Goal: Task Accomplishment & Management: Manage account settings

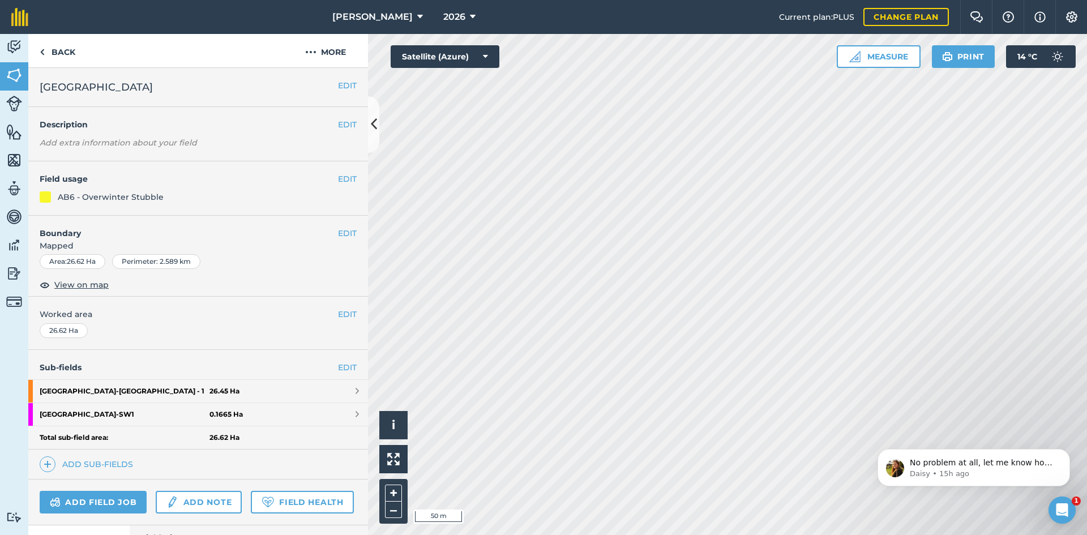
scroll to position [1538, 0]
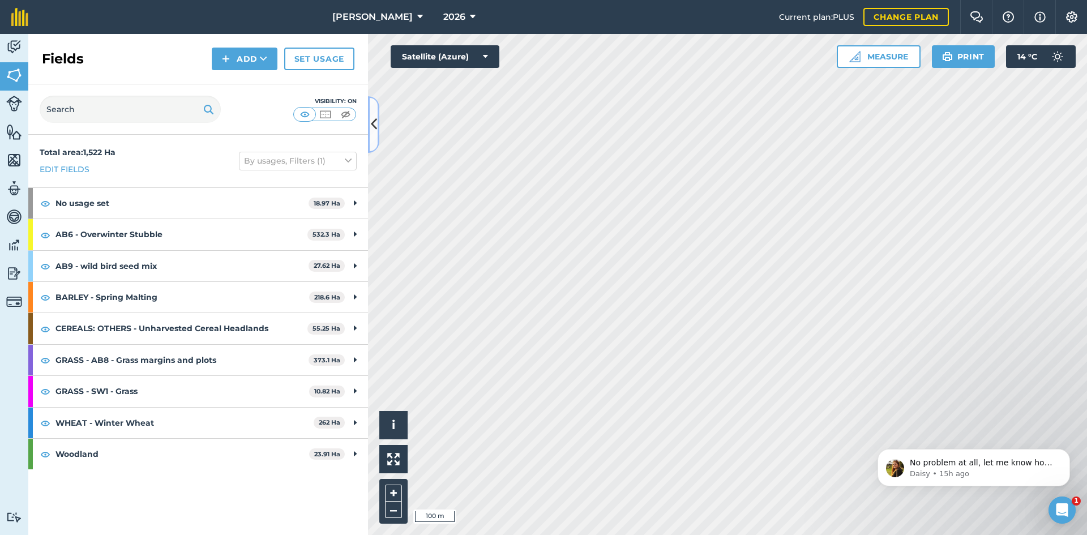
click at [377, 123] on button at bounding box center [373, 124] width 11 height 57
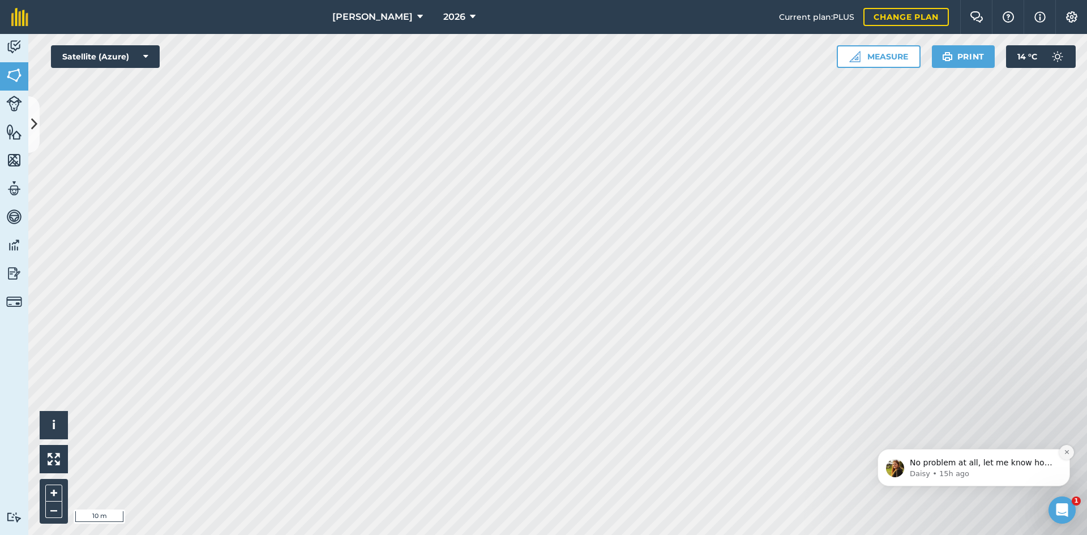
click at [1064, 452] on icon "Dismiss notification" at bounding box center [1067, 452] width 6 height 6
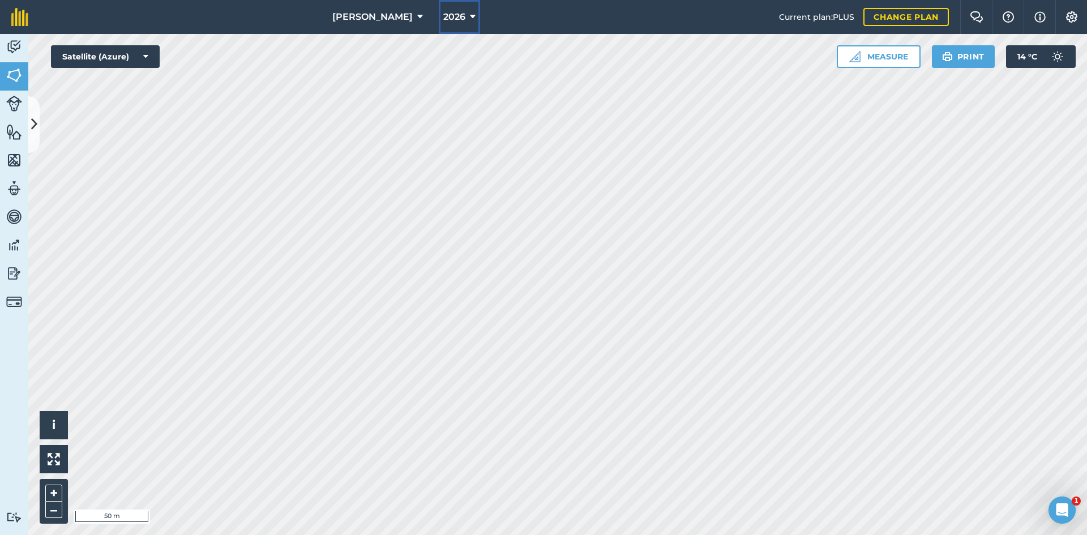
click at [443, 12] on span "2026" at bounding box center [454, 17] width 22 height 14
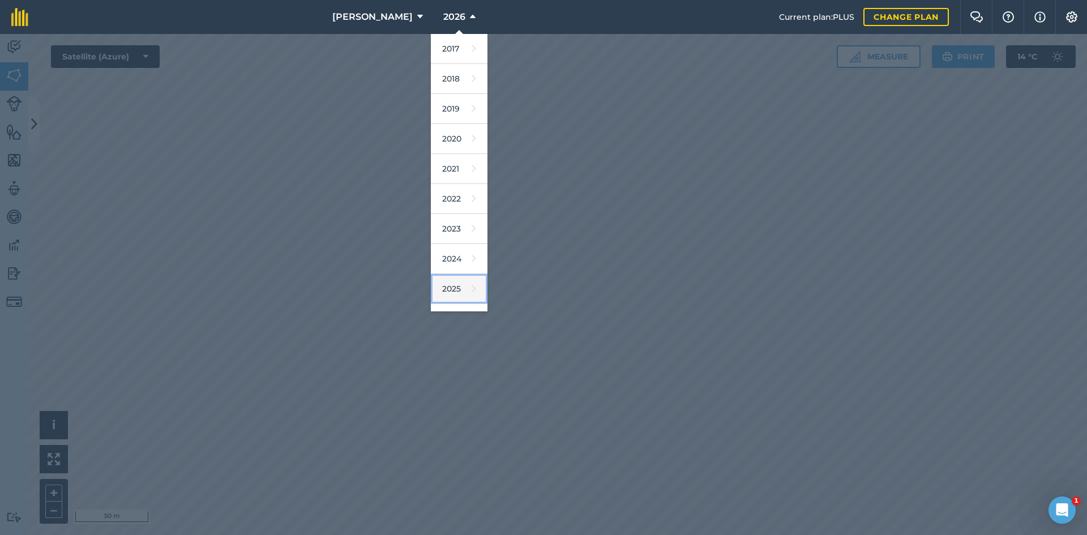
click at [431, 283] on link "2025" at bounding box center [459, 289] width 57 height 30
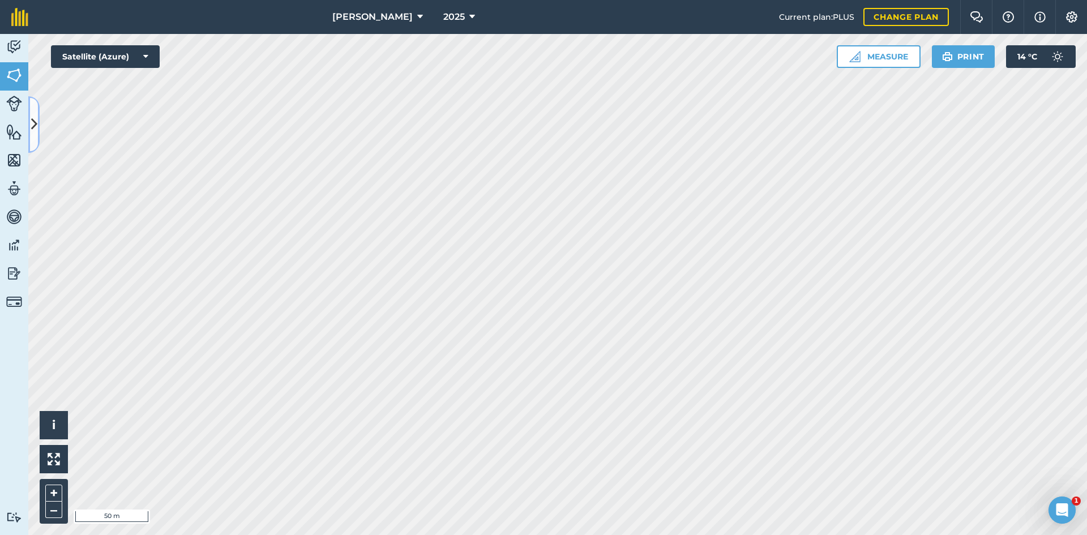
click at [29, 127] on button at bounding box center [33, 124] width 11 height 57
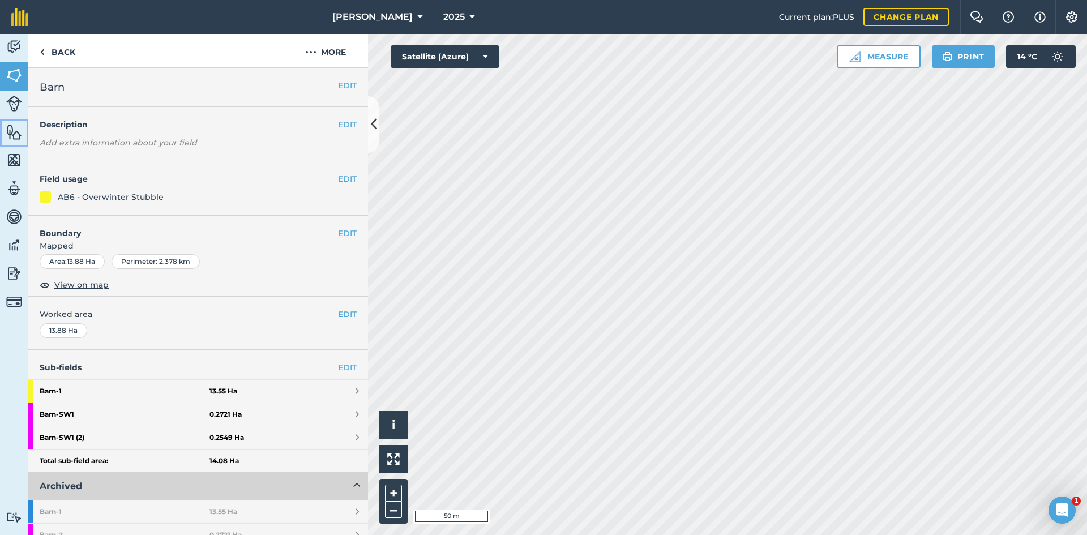
click at [20, 129] on img at bounding box center [14, 131] width 16 height 17
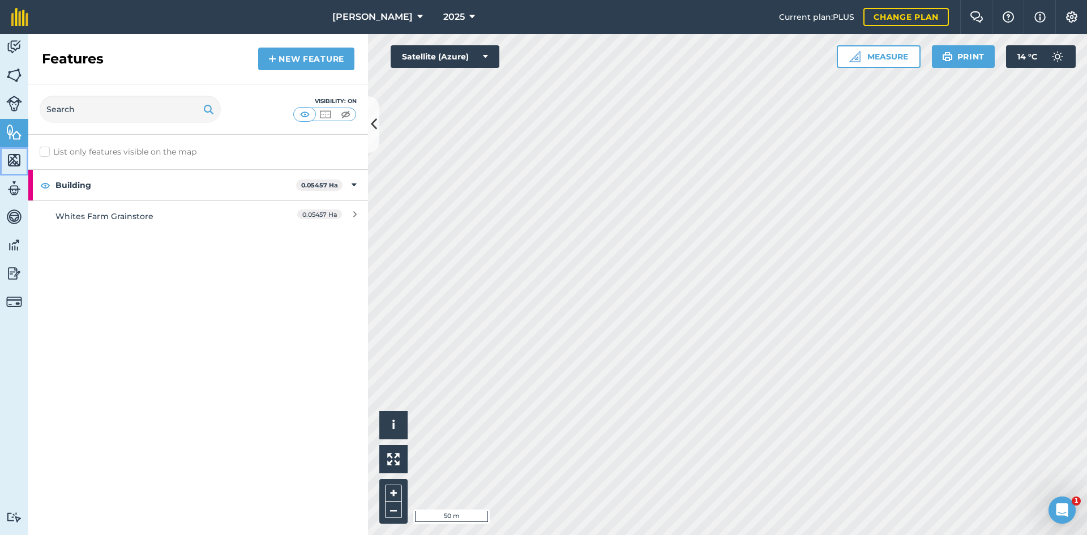
click at [15, 163] on img at bounding box center [14, 160] width 16 height 17
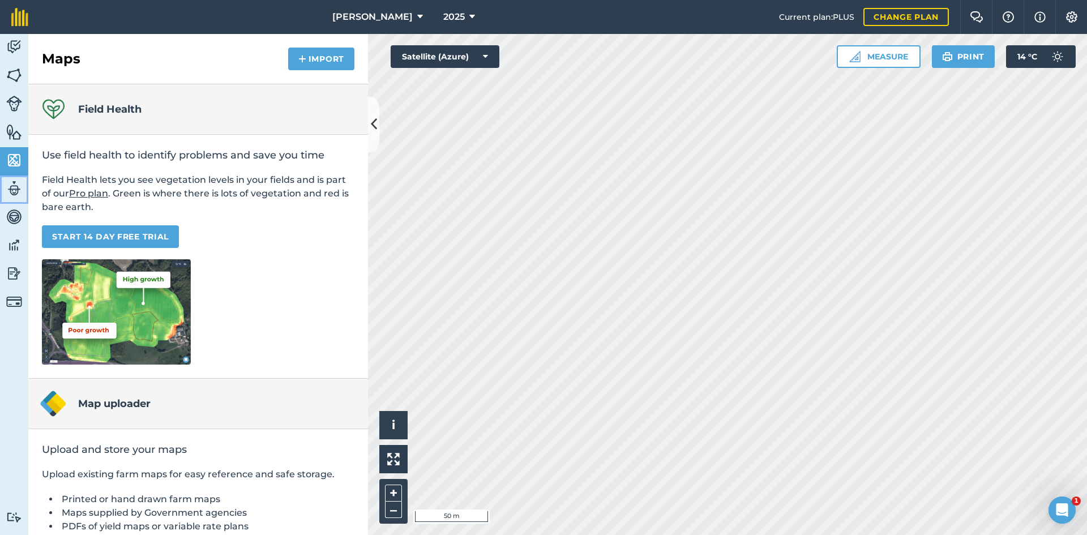
click at [14, 192] on img at bounding box center [14, 188] width 16 height 17
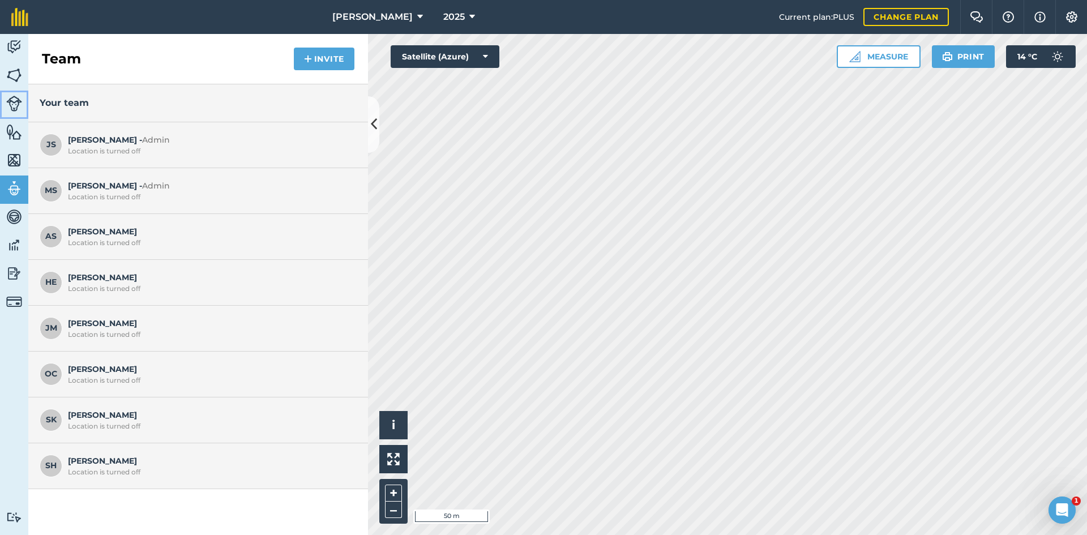
click at [8, 97] on img at bounding box center [14, 104] width 16 height 16
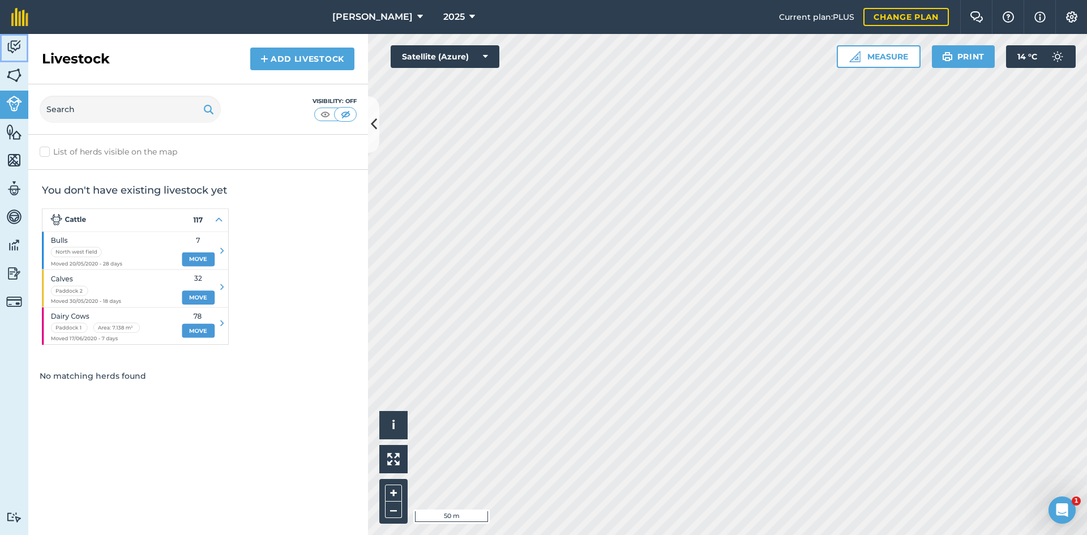
click at [14, 47] on img at bounding box center [14, 46] width 16 height 17
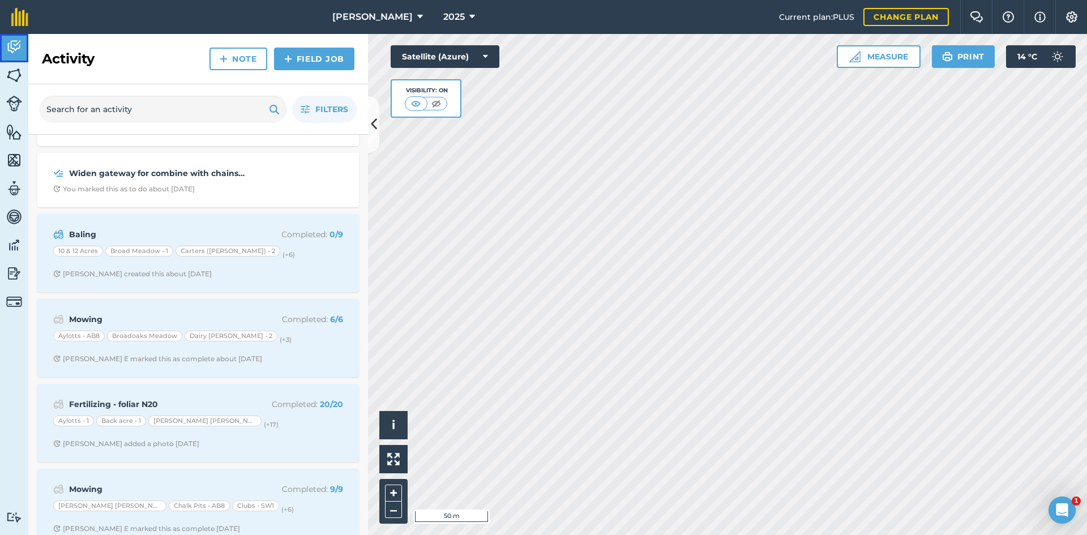
scroll to position [793, 0]
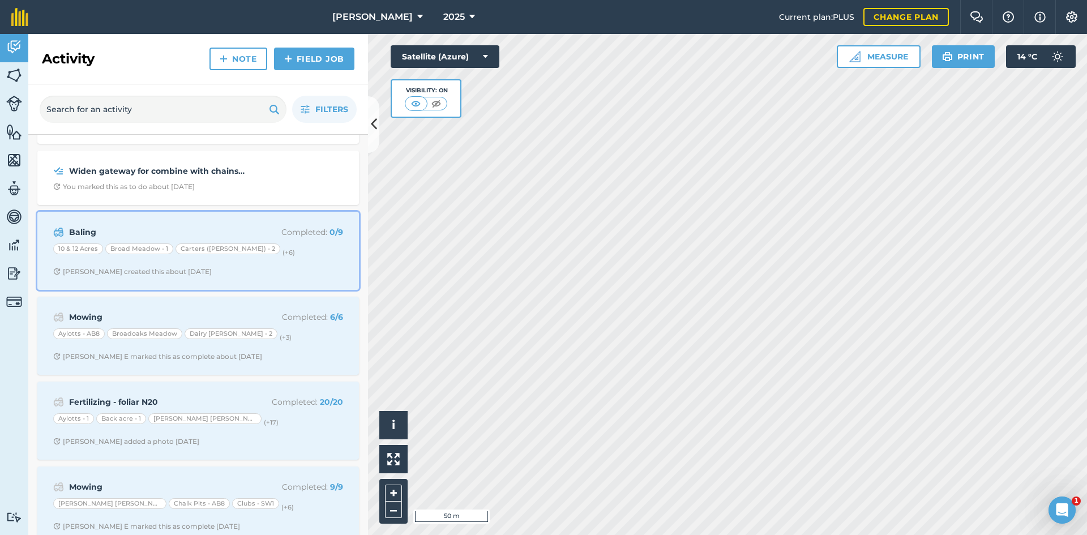
click at [282, 256] on div "10 & 12 Acres [GEOGRAPHIC_DATA] - 1 Carters ([GEOGRAPHIC_DATA]) - 2 (+ 6 )" at bounding box center [198, 250] width 290 height 15
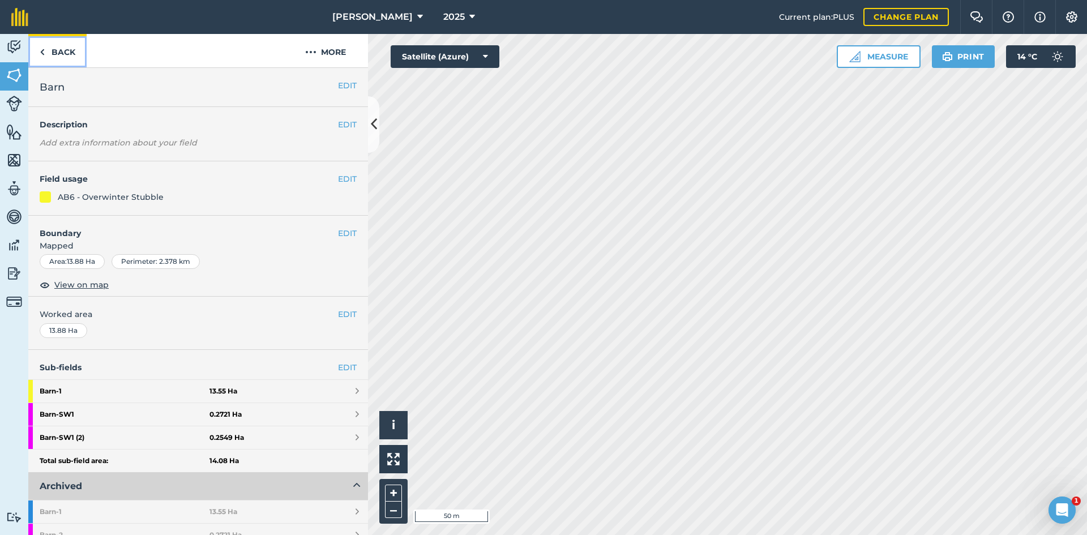
click at [53, 46] on link "Back" at bounding box center [57, 50] width 58 height 33
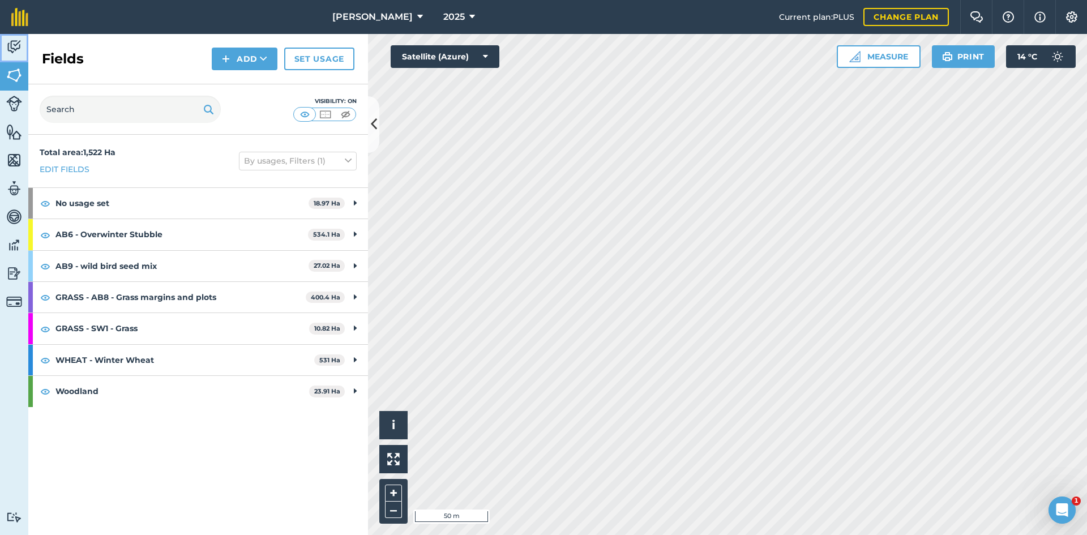
click at [16, 50] on img at bounding box center [14, 46] width 16 height 17
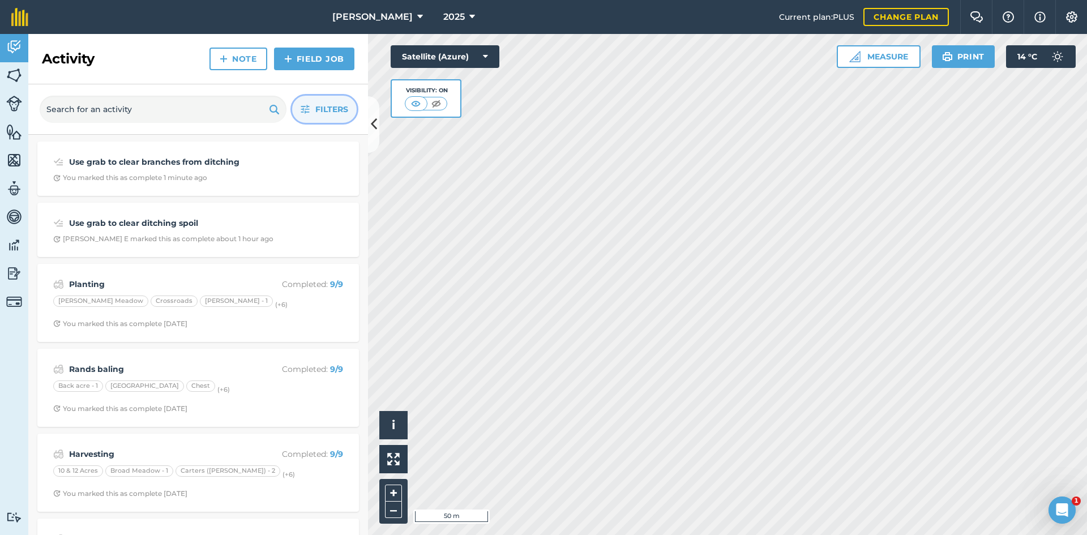
click at [328, 104] on span "Filters" at bounding box center [331, 109] width 33 height 12
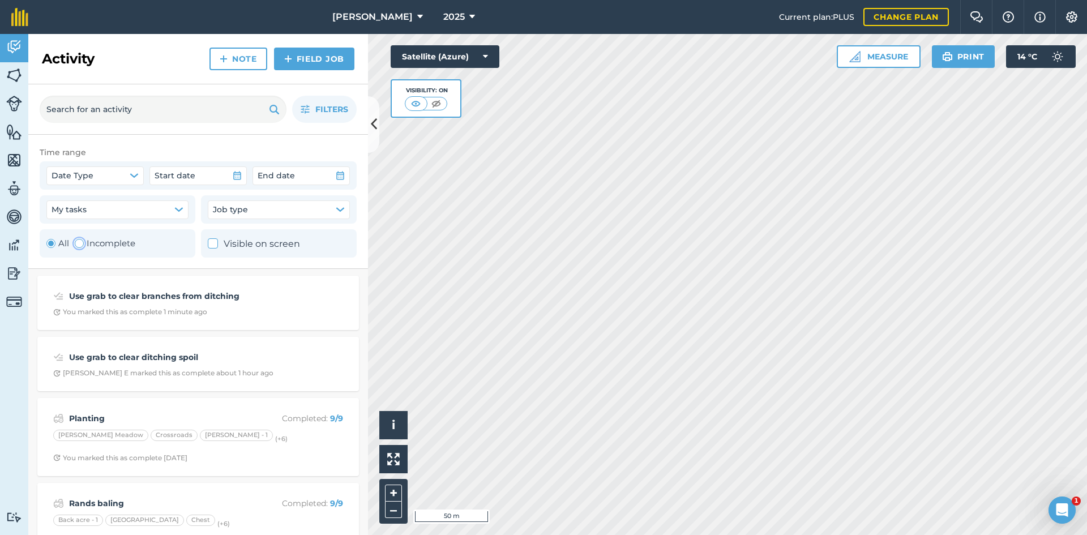
click at [121, 244] on label "Incomplete" at bounding box center [105, 244] width 61 height 14
radio input "false"
radio input "true"
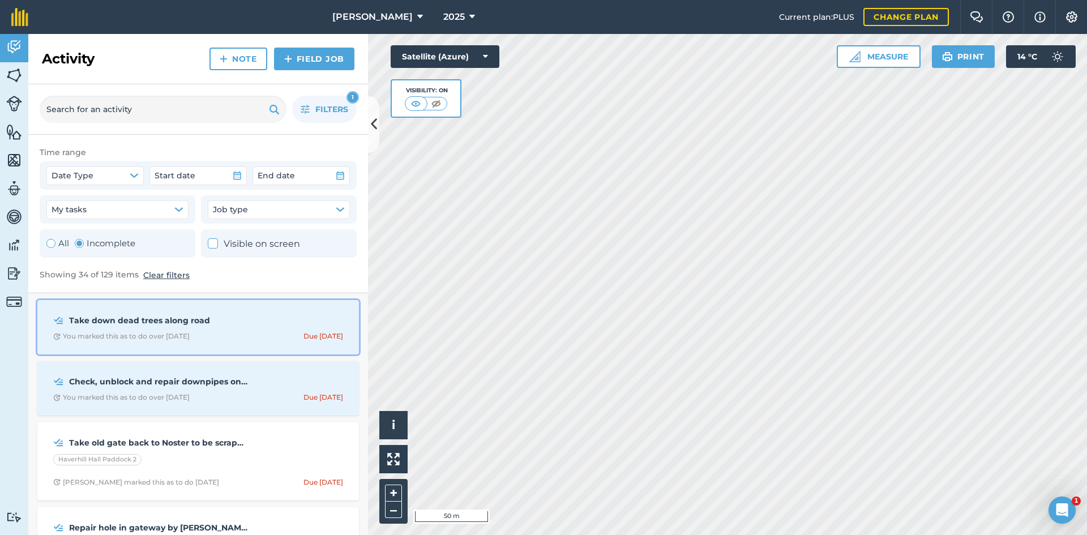
click at [208, 329] on div "Take down dead trees along road You marked this as to do over [DATE] Due [DATE]" at bounding box center [198, 327] width 308 height 41
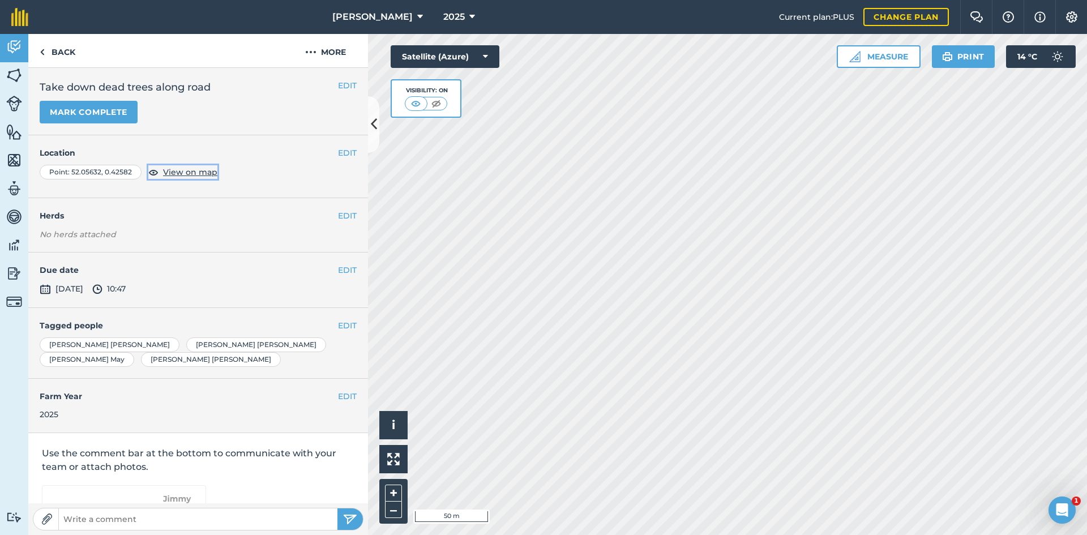
click at [181, 171] on span "View on map" at bounding box center [190, 172] width 54 height 12
click at [70, 49] on link "Back" at bounding box center [57, 50] width 58 height 33
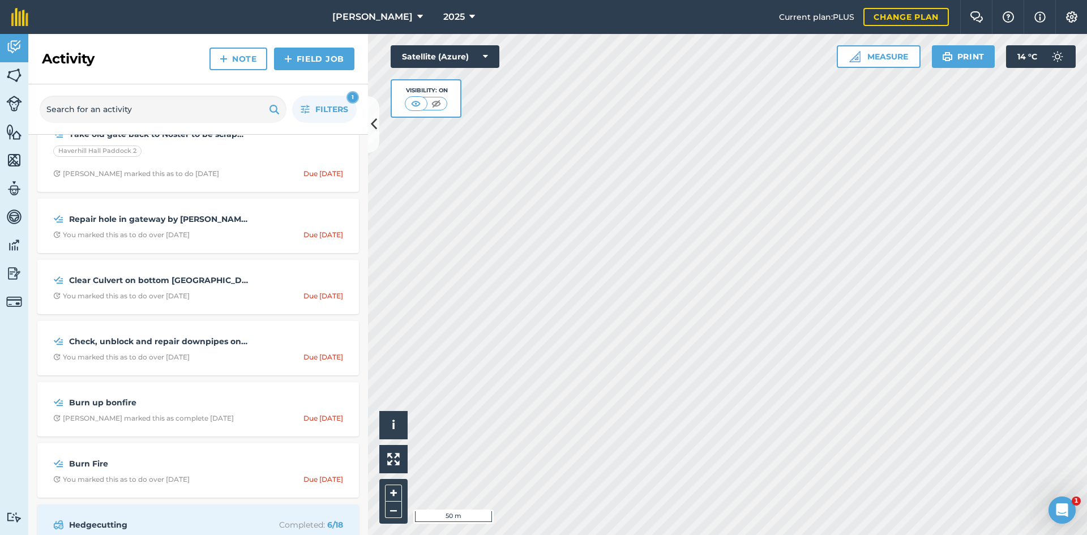
scroll to position [170, 0]
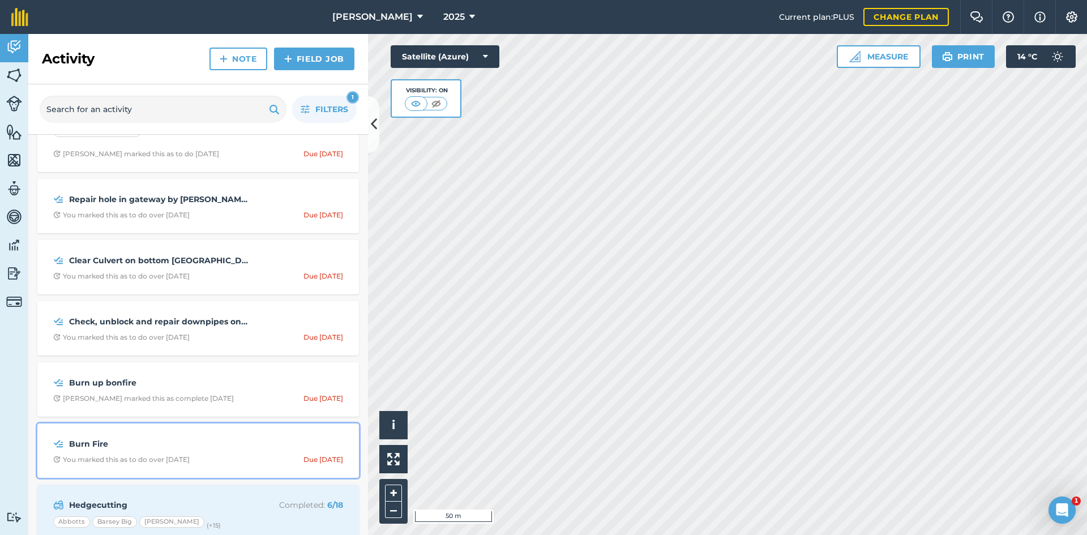
click at [215, 453] on div "Burn Fire You marked this as to do over [DATE] Due [DATE]" at bounding box center [198, 450] width 308 height 41
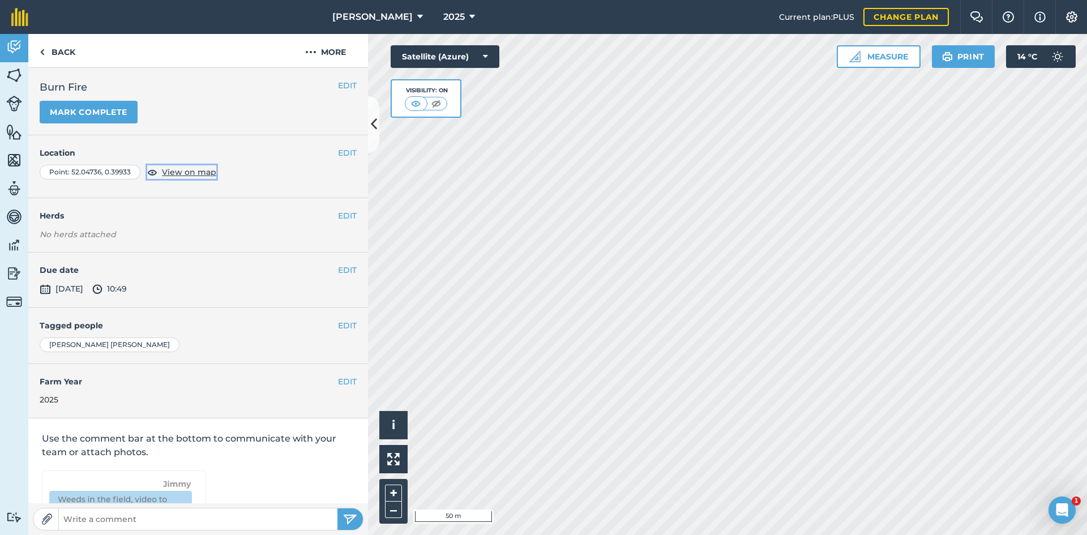
click at [173, 173] on span "View on map" at bounding box center [189, 172] width 54 height 12
click at [58, 44] on link "Back" at bounding box center [57, 50] width 58 height 33
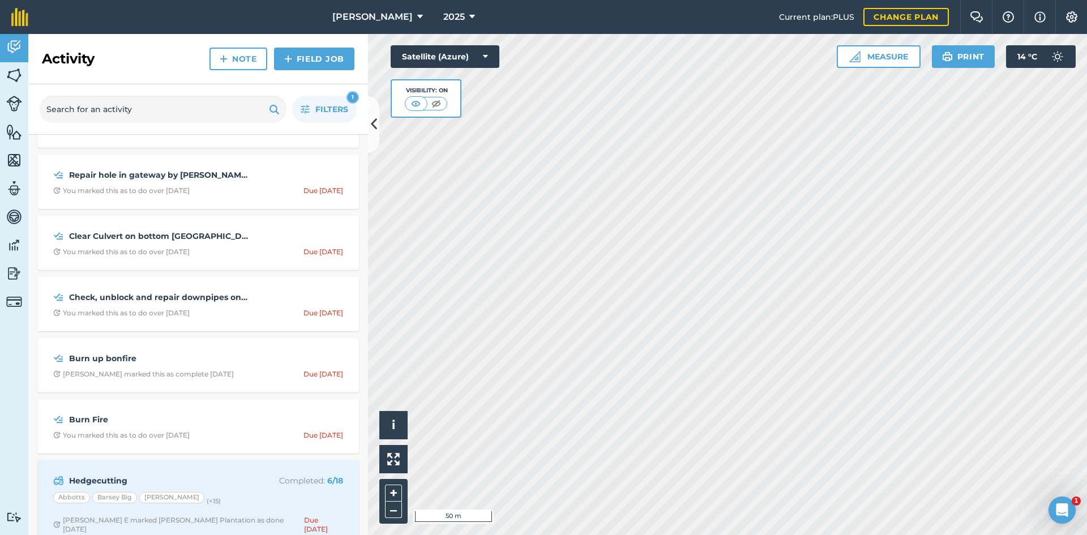
scroll to position [340, 0]
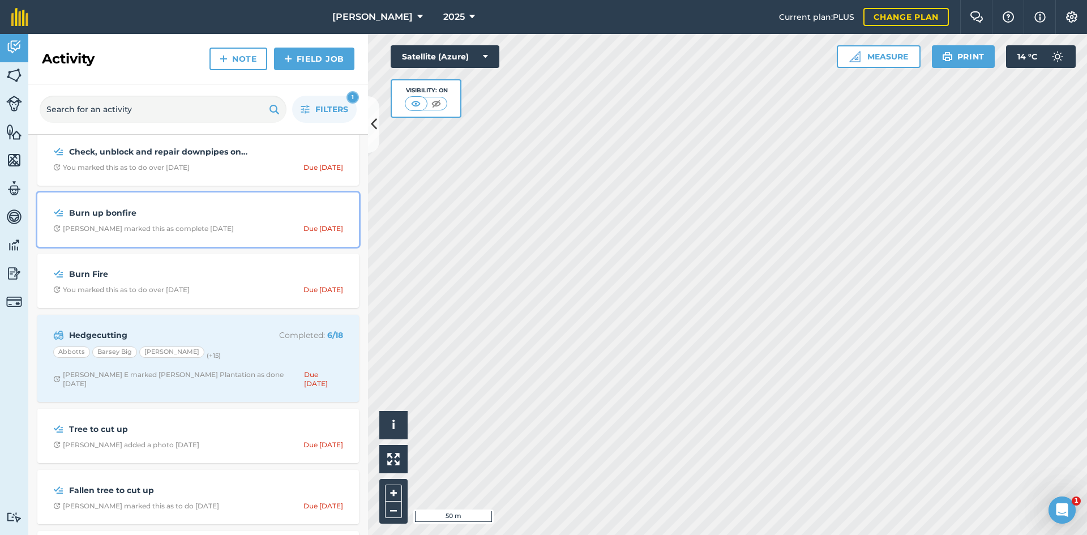
click at [185, 217] on strong "Burn up bonfire" at bounding box center [158, 213] width 179 height 12
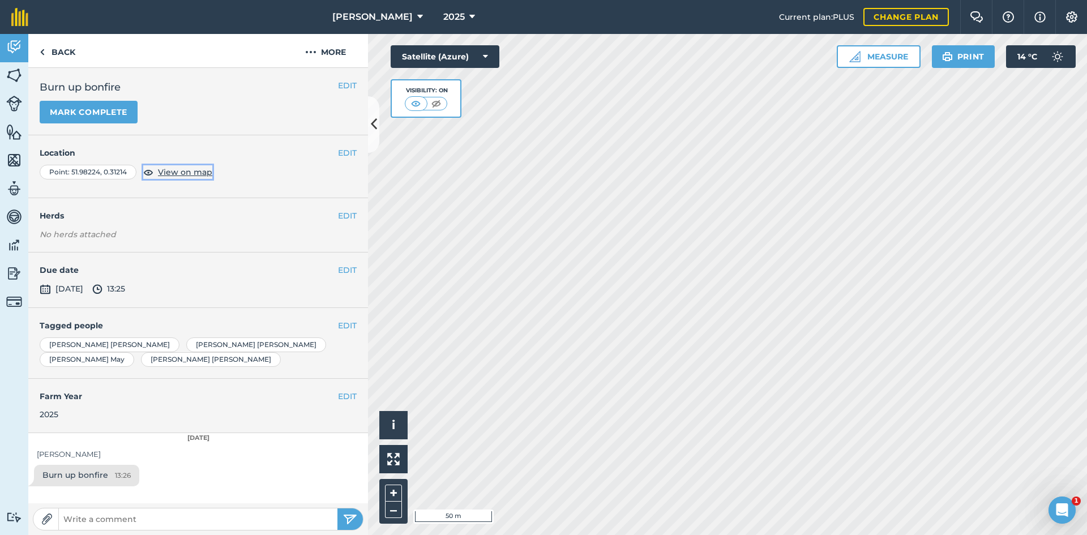
click at [170, 165] on button "View on map" at bounding box center [177, 172] width 69 height 14
click at [65, 49] on link "Back" at bounding box center [57, 50] width 58 height 33
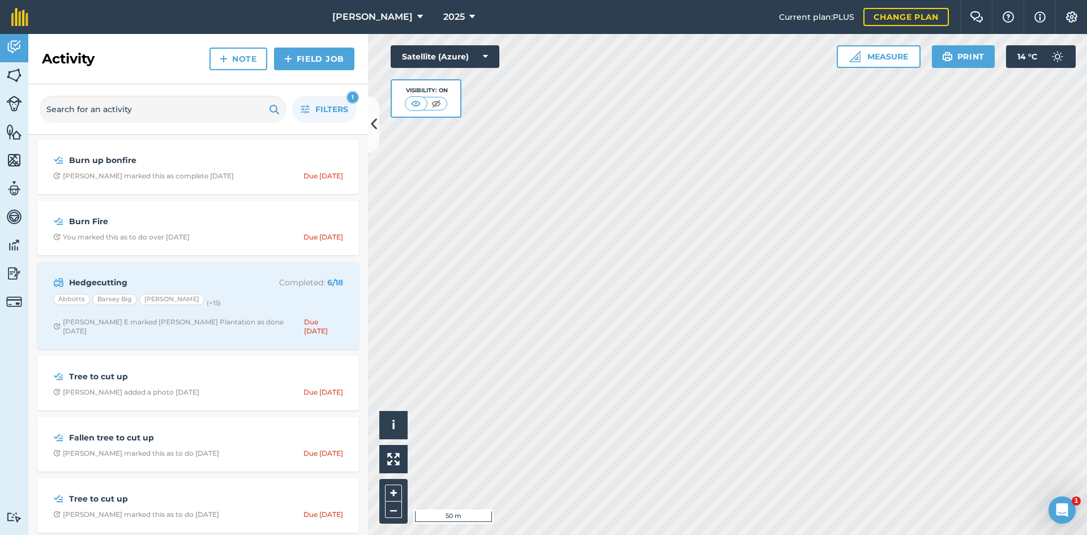
scroll to position [396, 0]
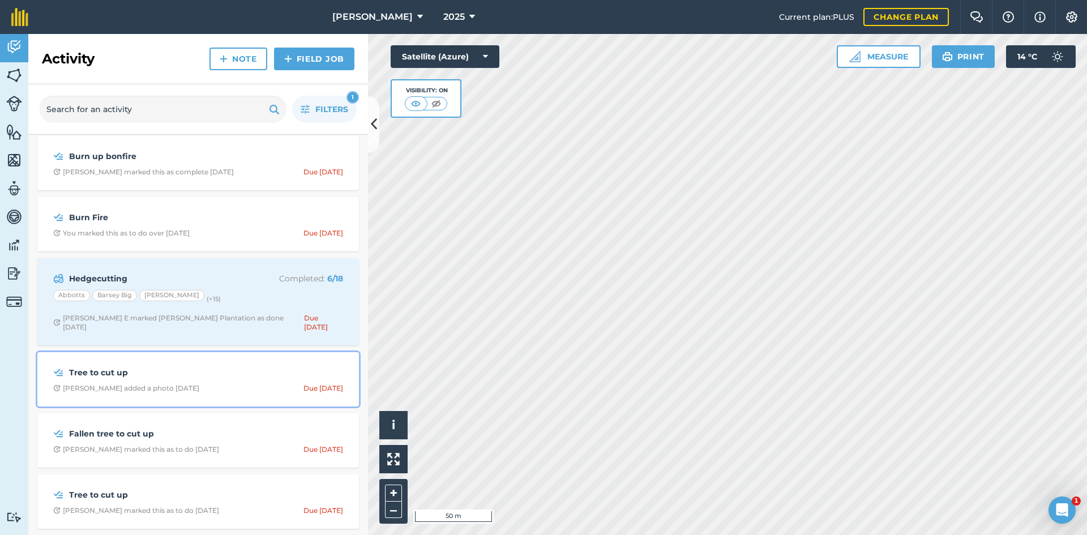
click at [199, 370] on div "Tree to cut up [PERSON_NAME] added a photo [DATE] Due [DATE]" at bounding box center [198, 379] width 308 height 41
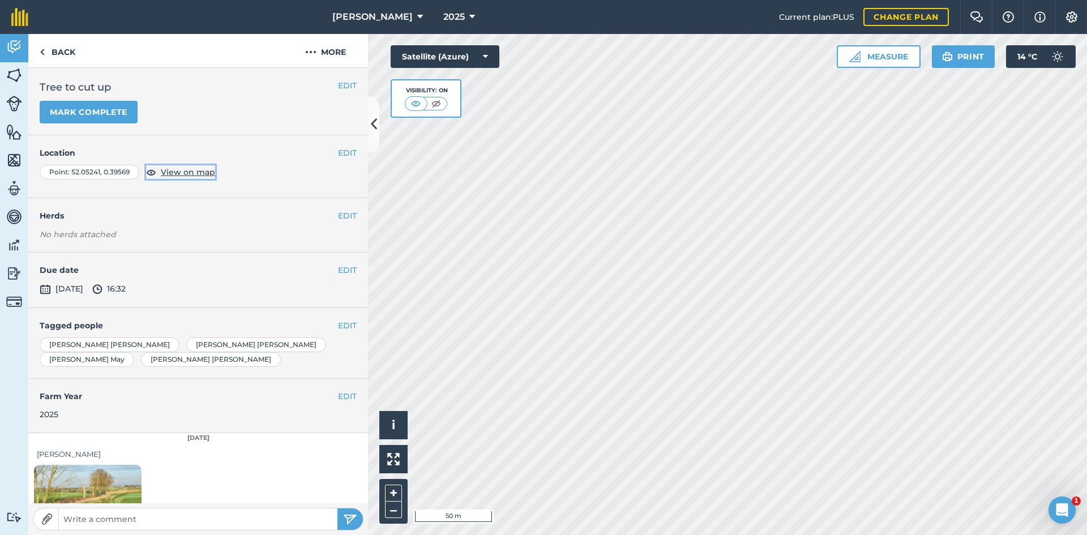
click at [183, 172] on span "View on map" at bounding box center [188, 172] width 54 height 12
click at [65, 55] on link "Back" at bounding box center [57, 50] width 58 height 33
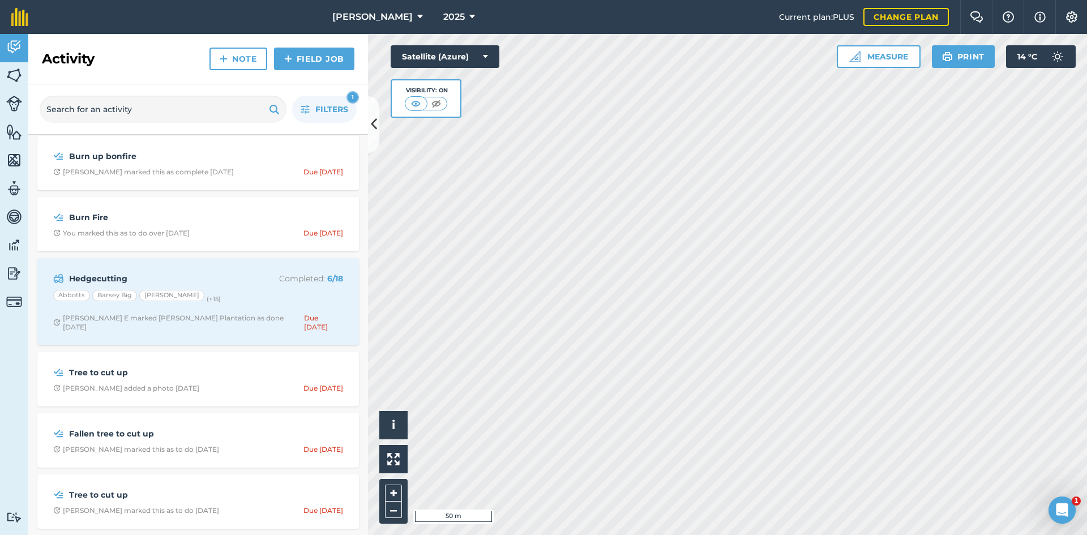
scroll to position [453, 0]
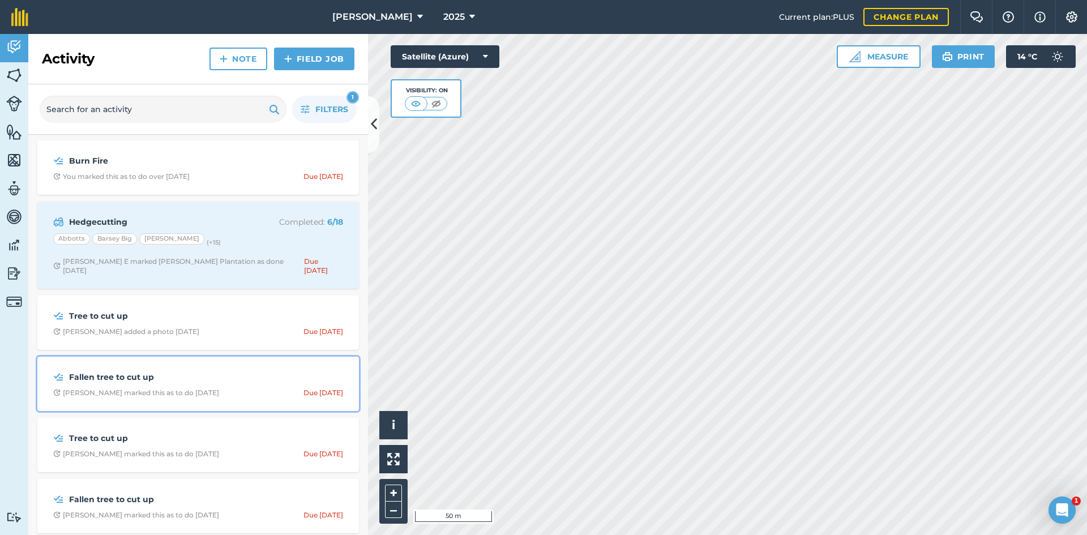
click at [178, 378] on div "Fallen tree to cut up [PERSON_NAME] marked this as to do [DATE] Due [DATE]" at bounding box center [198, 383] width 308 height 41
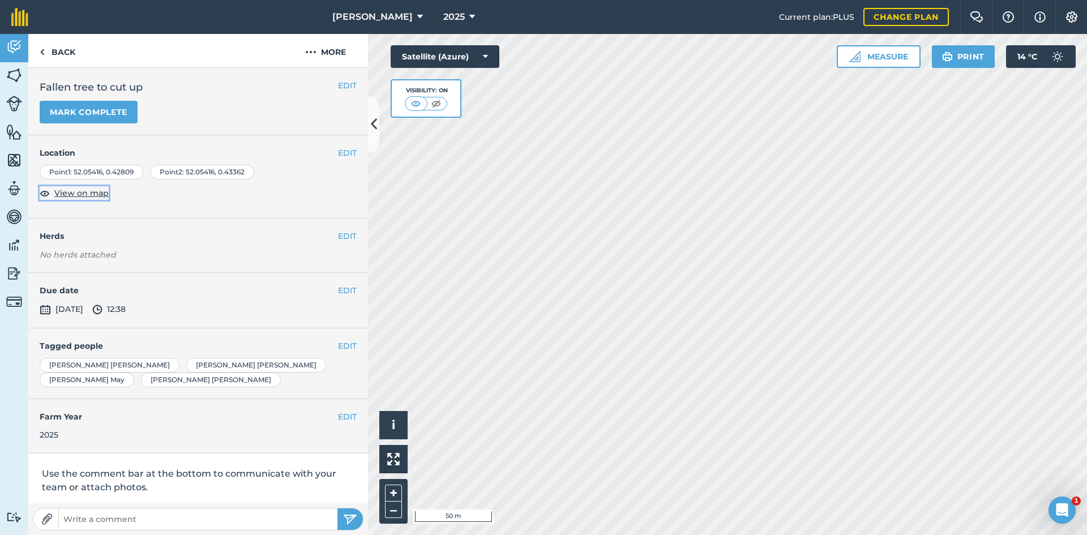
click at [98, 191] on span "View on map" at bounding box center [81, 193] width 54 height 12
click at [96, 109] on button "Mark complete" at bounding box center [89, 112] width 98 height 23
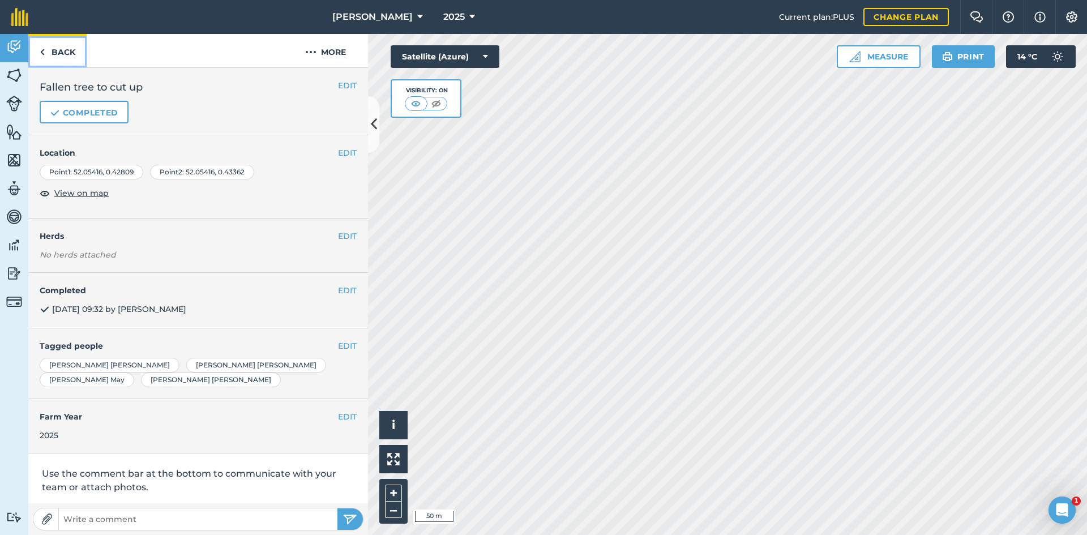
click at [71, 47] on link "Back" at bounding box center [57, 50] width 58 height 33
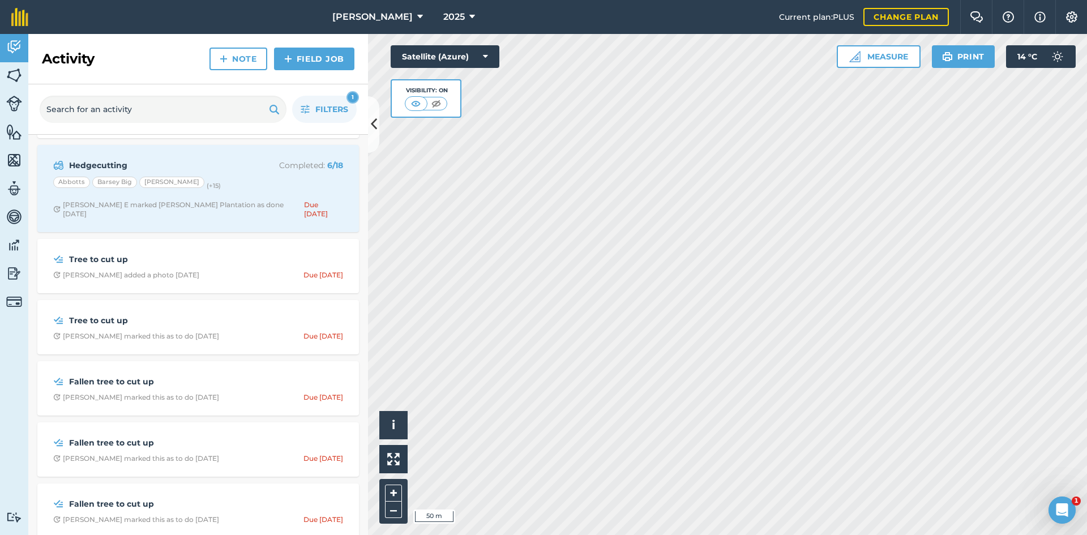
scroll to position [849, 0]
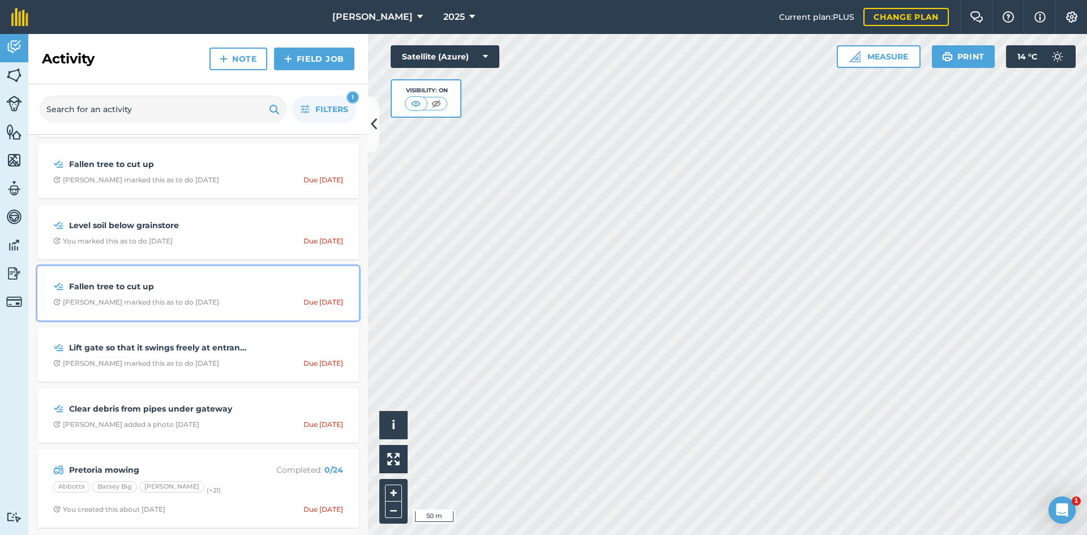
click at [161, 286] on div "Fallen tree to cut up [PERSON_NAME] marked this as to do [DATE] Due [DATE]" at bounding box center [198, 293] width 308 height 41
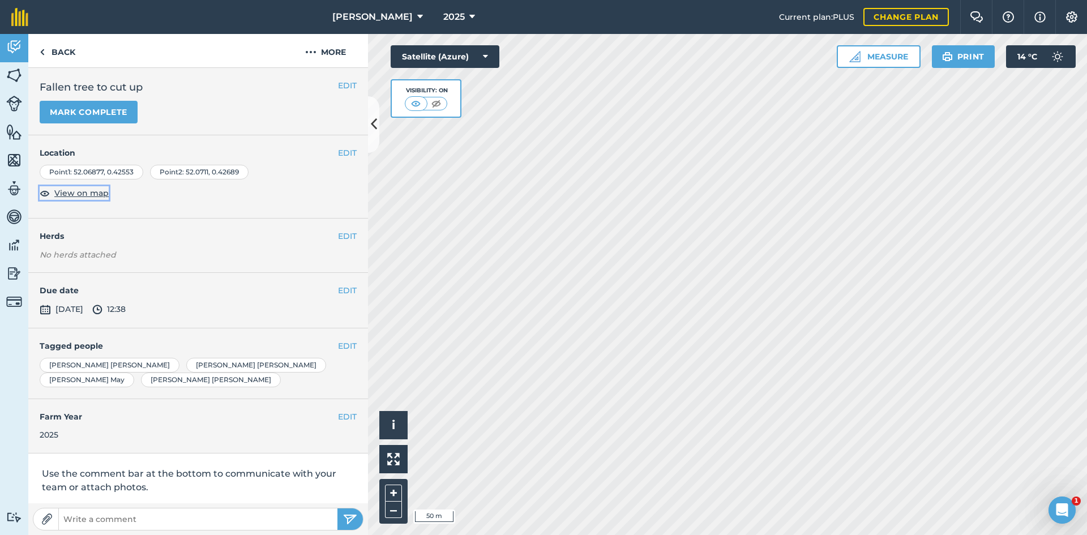
click at [95, 188] on span "View on map" at bounding box center [81, 193] width 54 height 12
click at [92, 113] on button "Mark complete" at bounding box center [89, 112] width 98 height 23
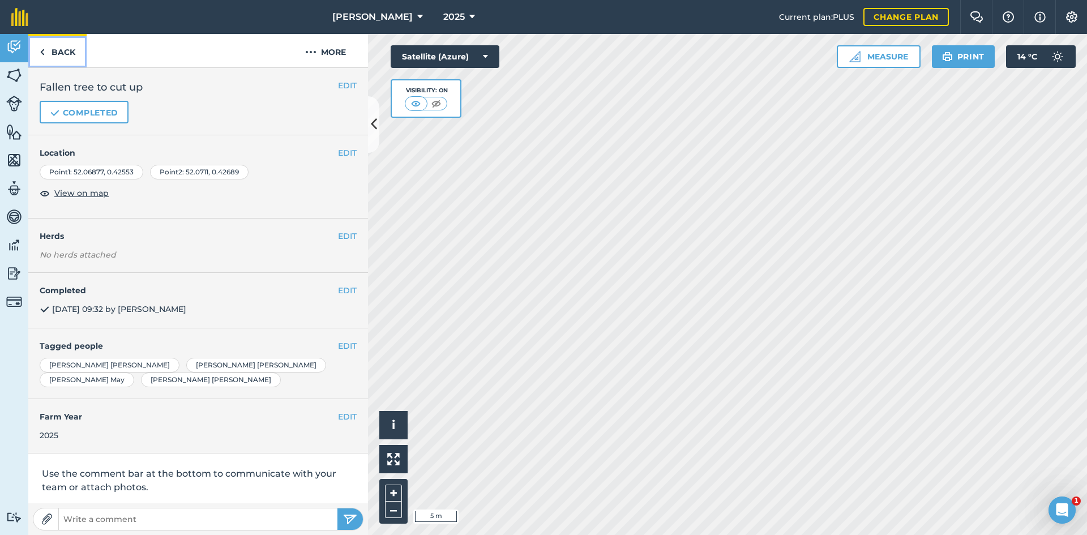
click at [71, 51] on link "Back" at bounding box center [57, 50] width 58 height 33
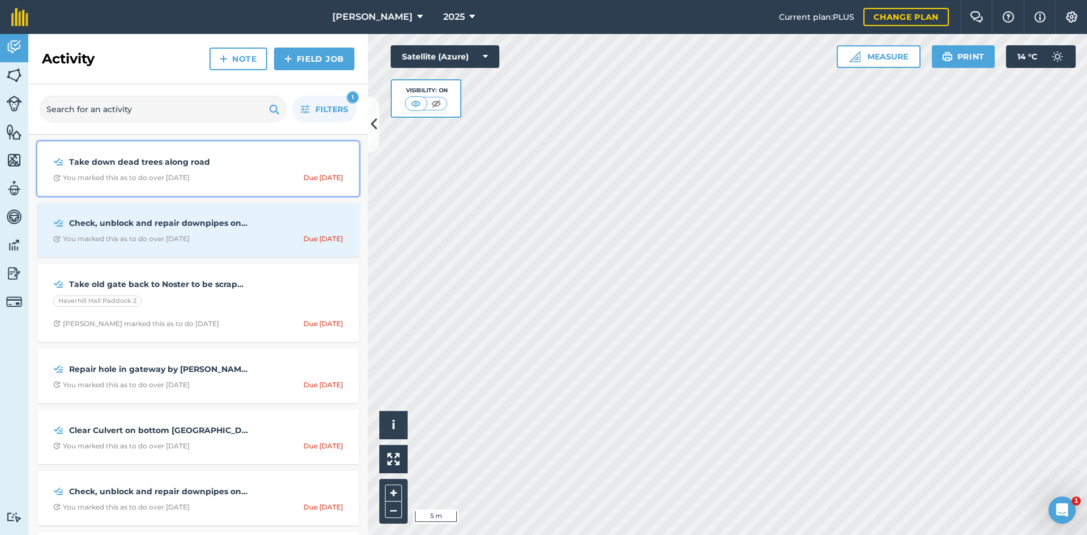
click at [196, 169] on div "Take down dead trees along road You marked this as to do over [DATE] Due [DATE]" at bounding box center [198, 168] width 308 height 41
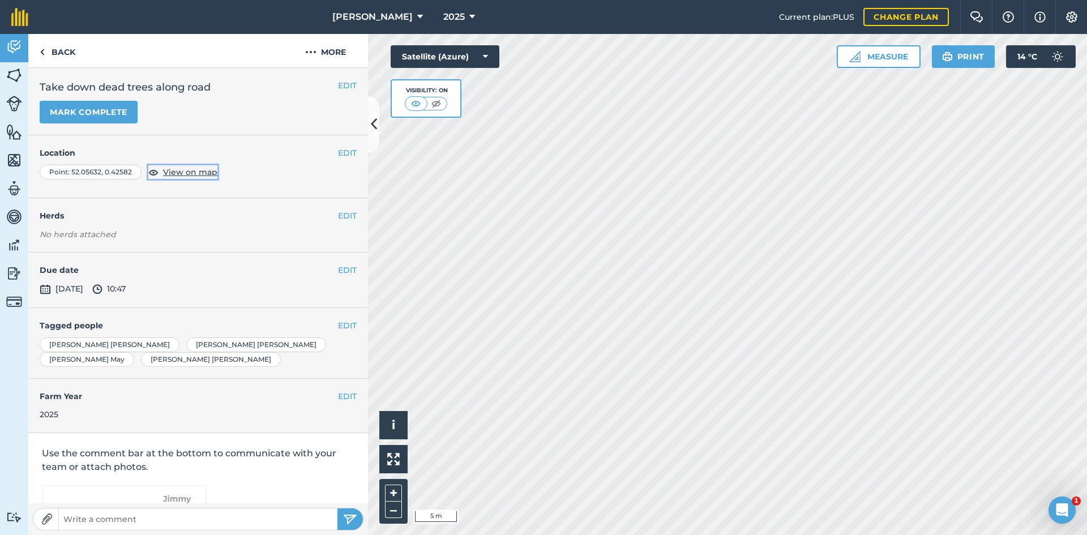
click at [176, 172] on span "View on map" at bounding box center [190, 172] width 54 height 12
click at [66, 49] on link "Back" at bounding box center [57, 50] width 58 height 33
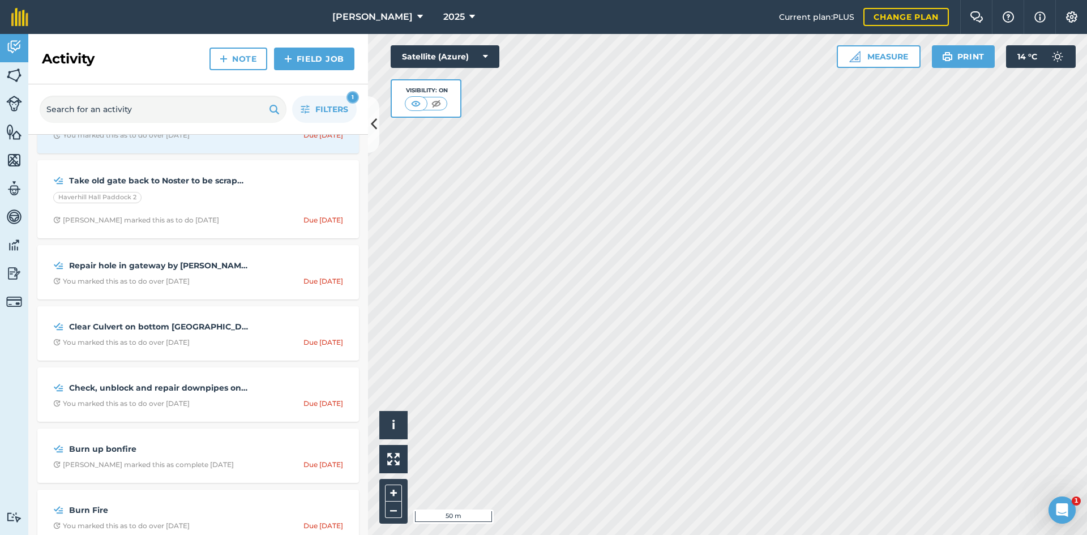
scroll to position [113, 0]
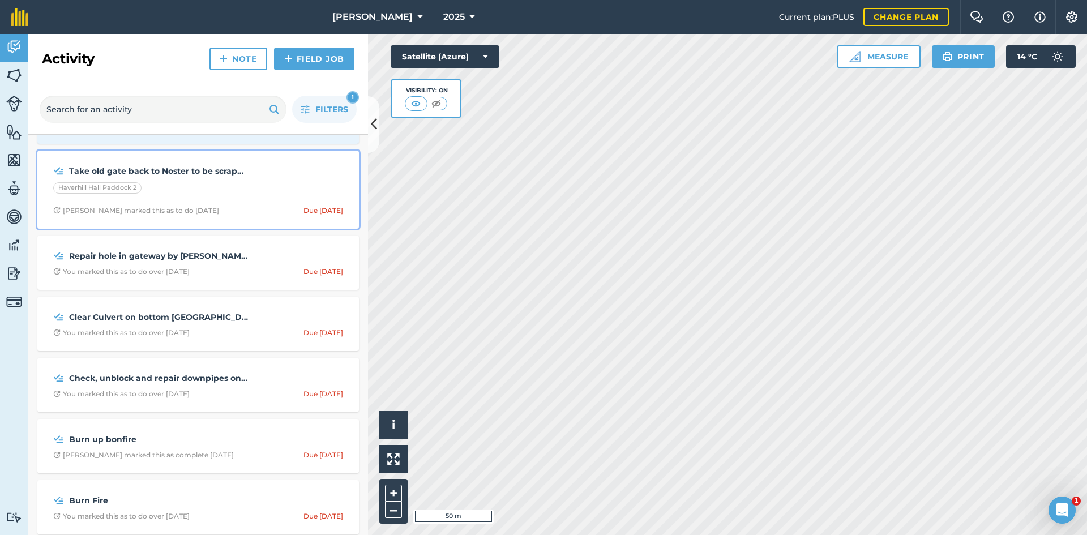
click at [220, 181] on div "Take old gate back to Noster to be scrapped Haverhill Hall Paddock 2 [PERSON_NA…" at bounding box center [198, 189] width 308 height 65
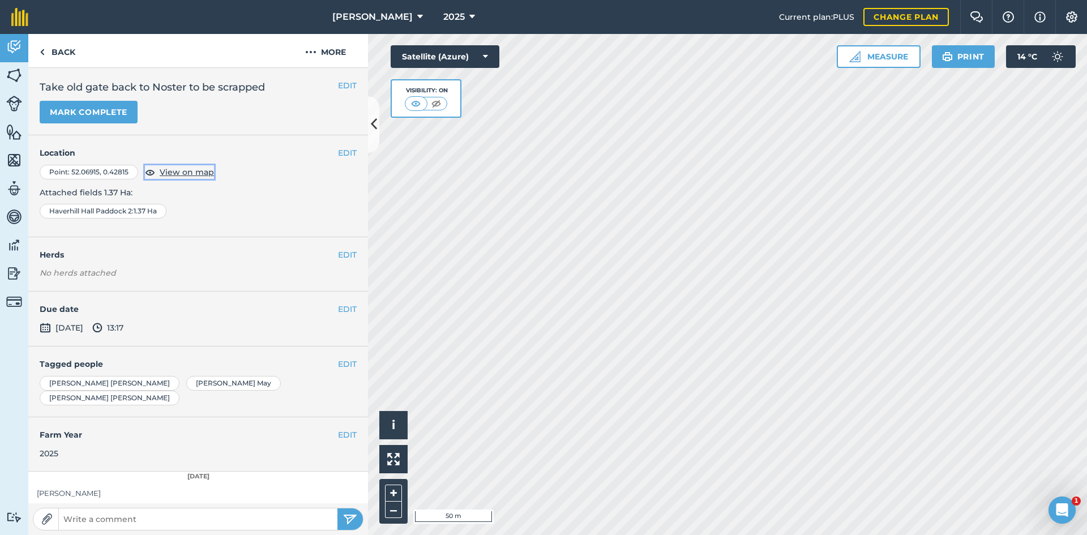
click at [180, 175] on span "View on map" at bounding box center [187, 172] width 54 height 12
click at [79, 57] on link "Back" at bounding box center [57, 50] width 58 height 33
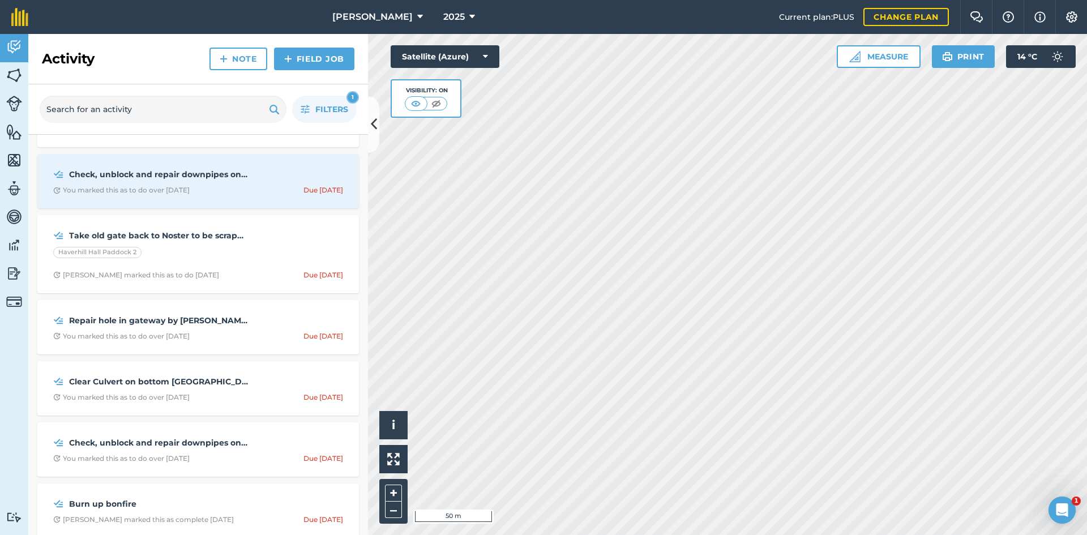
scroll to position [113, 0]
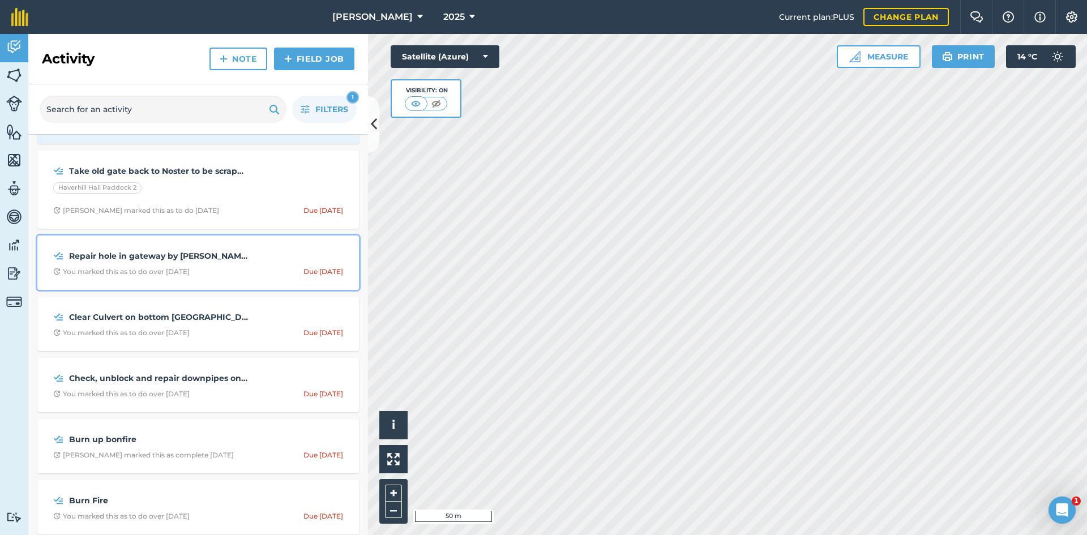
click at [211, 250] on strong "Repair hole in gateway by [PERSON_NAME] school" at bounding box center [158, 256] width 179 height 12
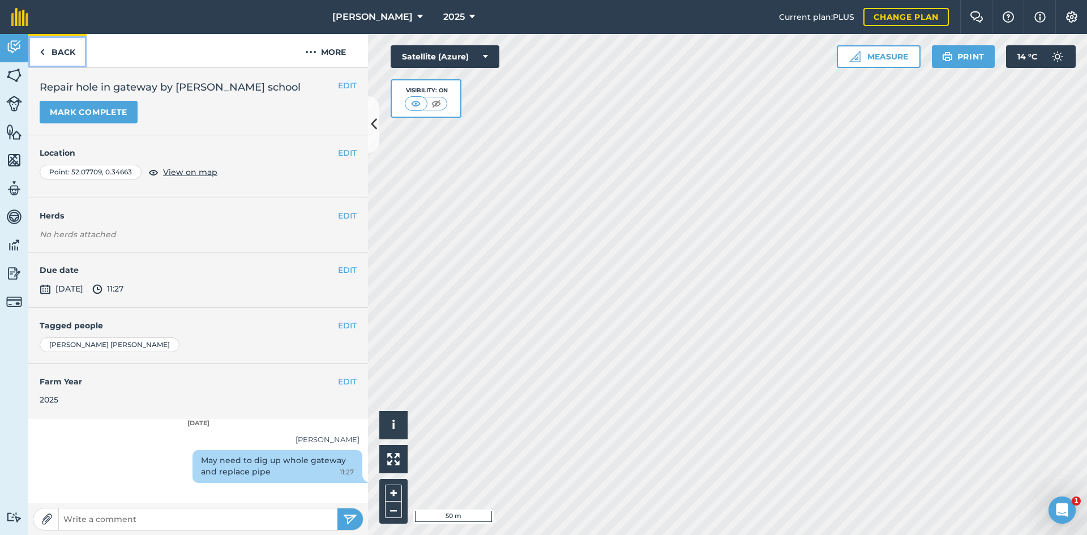
click at [57, 49] on link "Back" at bounding box center [57, 50] width 58 height 33
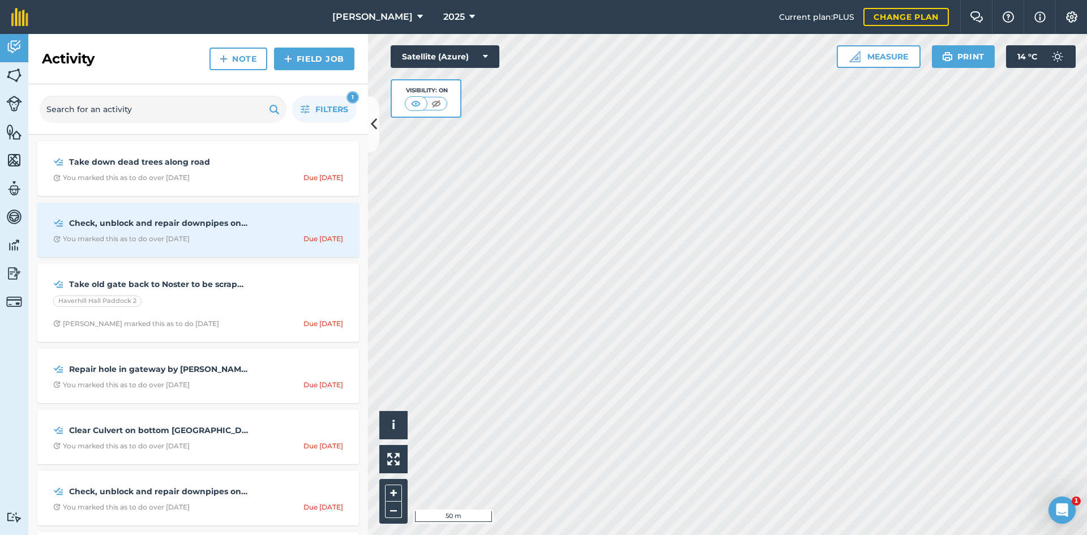
scroll to position [57, 0]
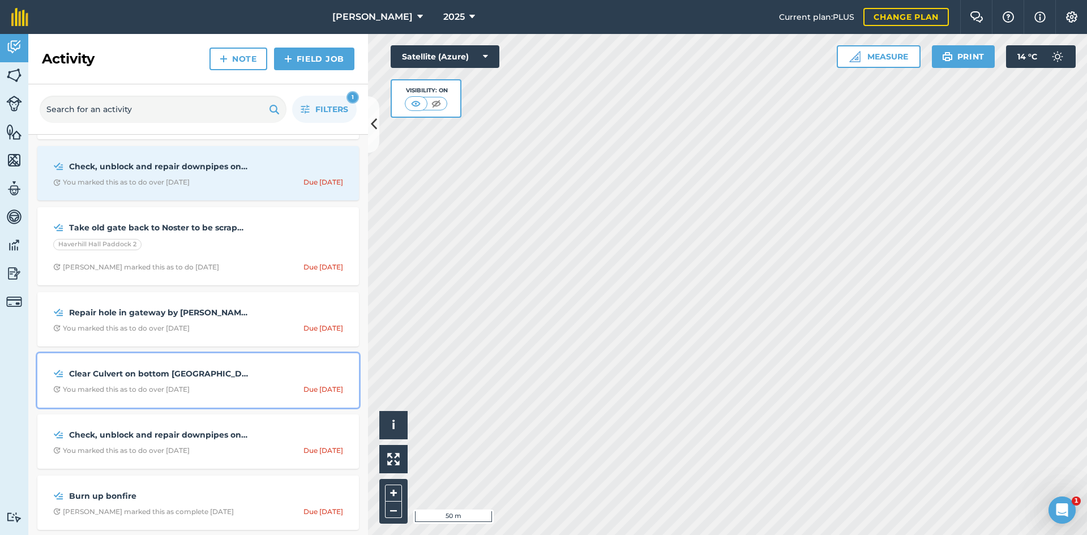
click at [203, 380] on strong "Clear Culvert on bottom [GEOGRAPHIC_DATA]" at bounding box center [158, 373] width 179 height 12
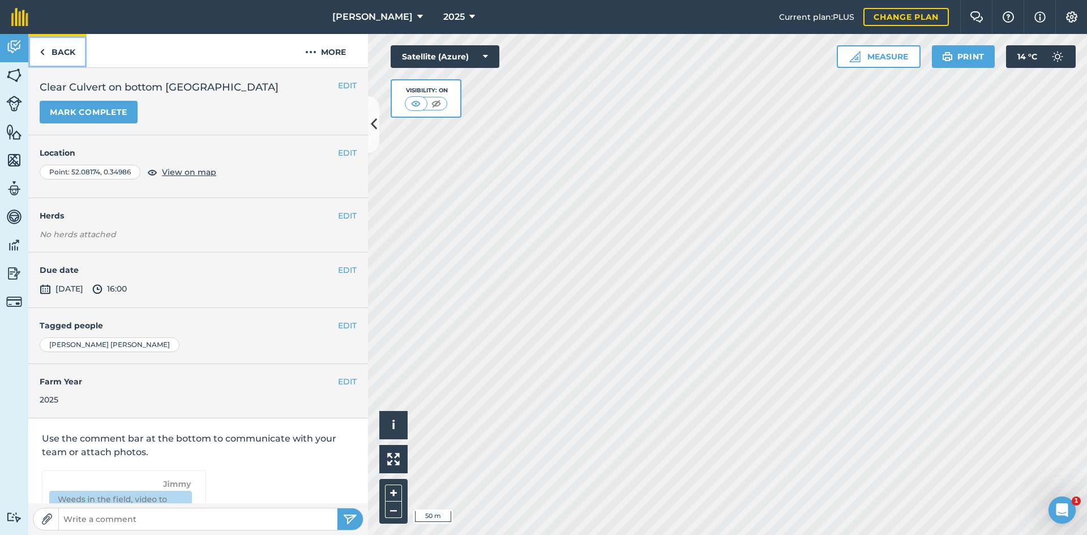
click at [64, 54] on link "Back" at bounding box center [57, 50] width 58 height 33
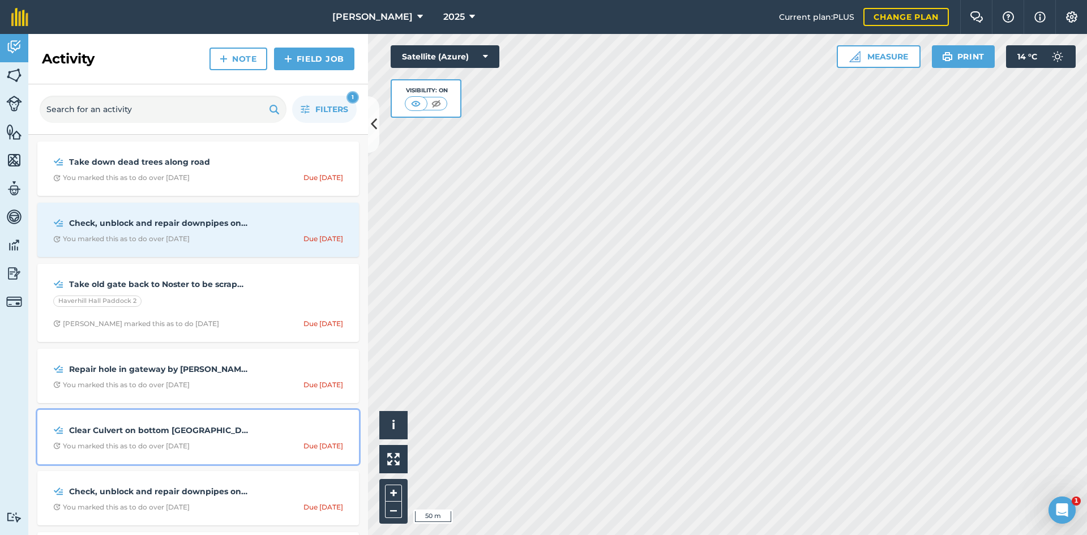
click at [169, 438] on div "Clear Culvert on bottom [GEOGRAPHIC_DATA] You marked this as to do over [DATE] …" at bounding box center [198, 437] width 308 height 41
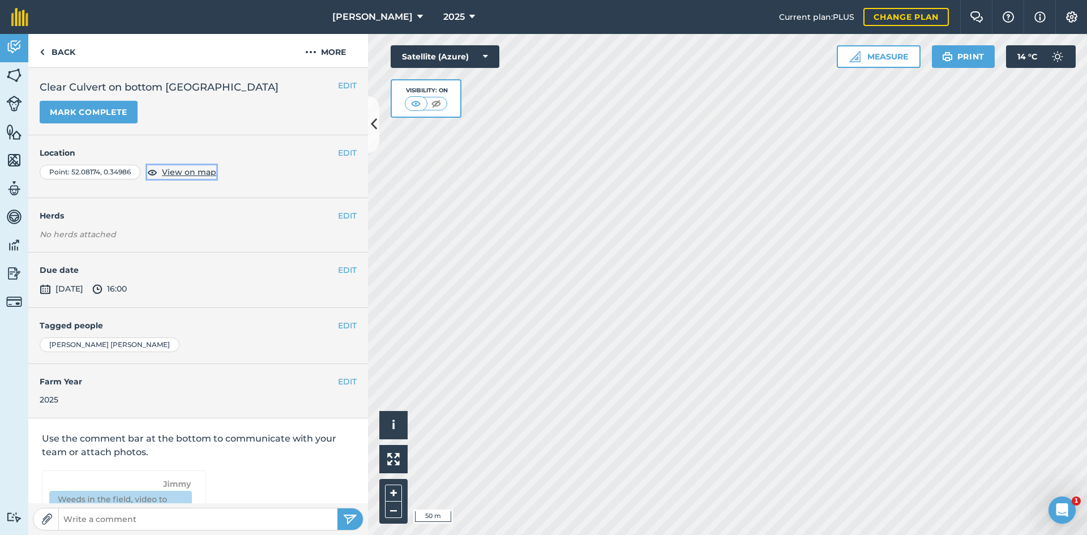
click at [189, 169] on span "View on map" at bounding box center [189, 172] width 54 height 12
click at [65, 56] on link "Back" at bounding box center [57, 50] width 58 height 33
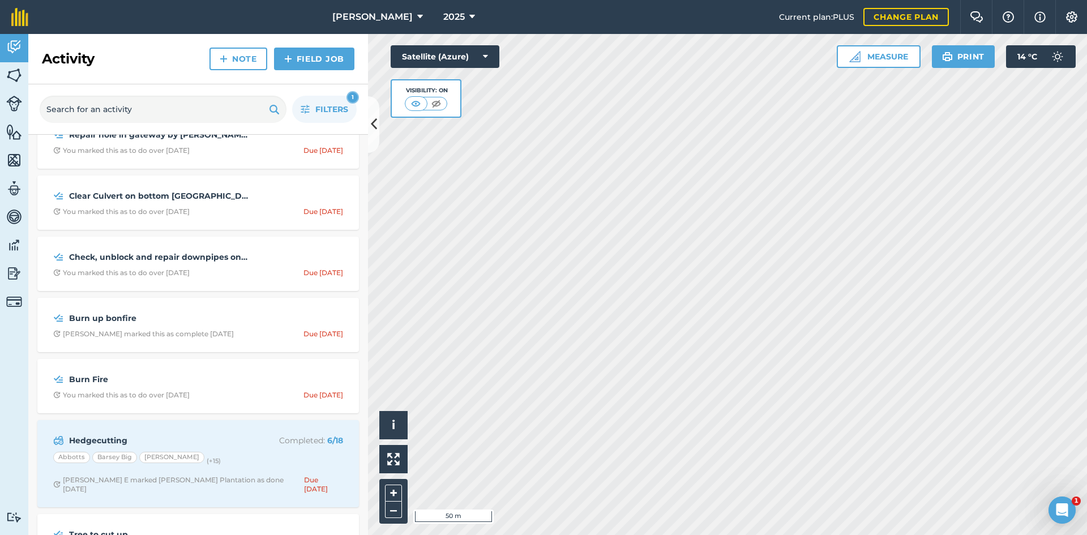
scroll to position [340, 0]
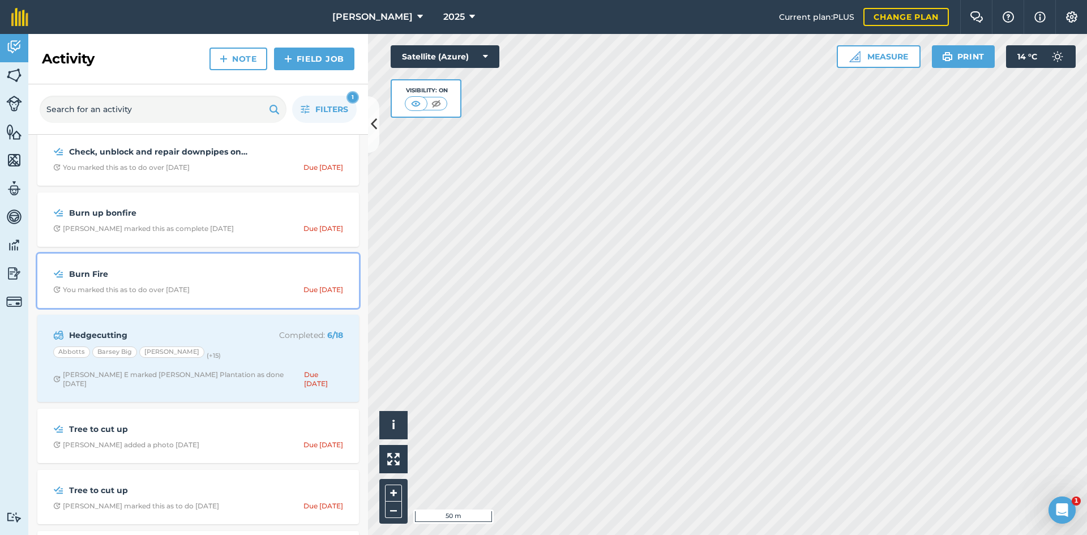
click at [271, 264] on div "Burn Fire You marked this as to do over [DATE] Due [DATE]" at bounding box center [198, 280] width 308 height 41
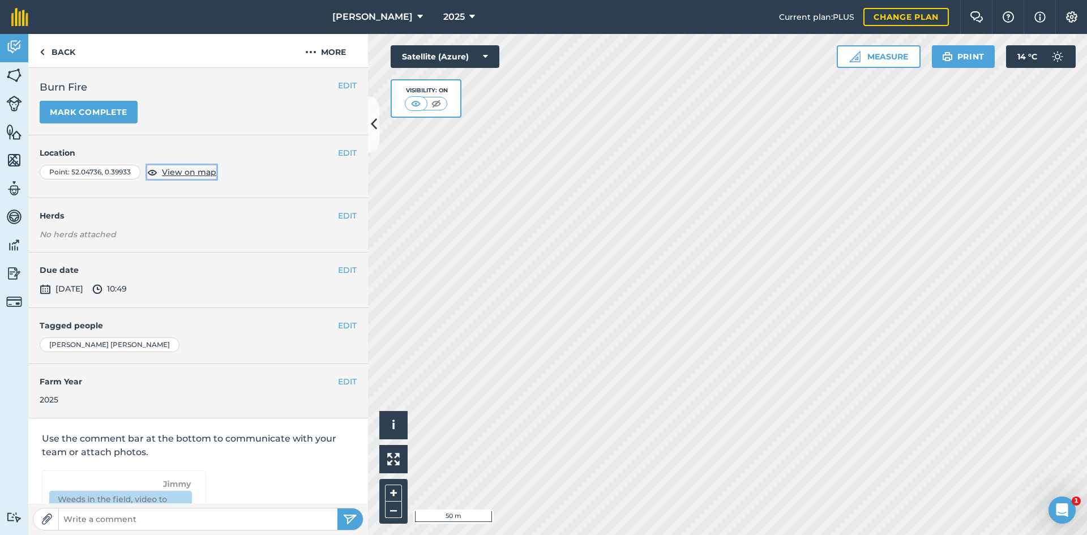
click at [177, 174] on span "View on map" at bounding box center [189, 172] width 54 height 12
click at [57, 49] on link "Back" at bounding box center [57, 50] width 58 height 33
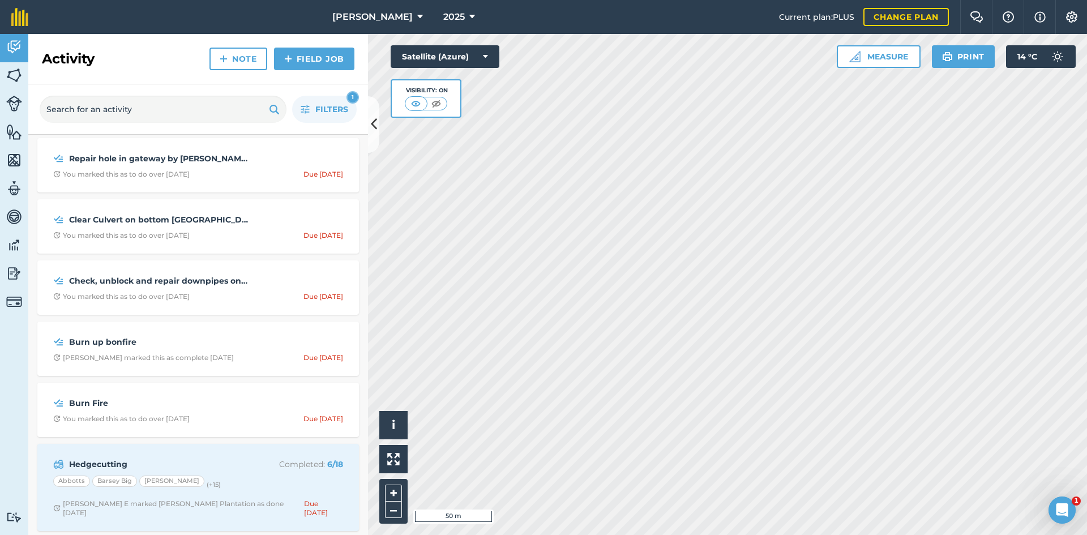
scroll to position [226, 0]
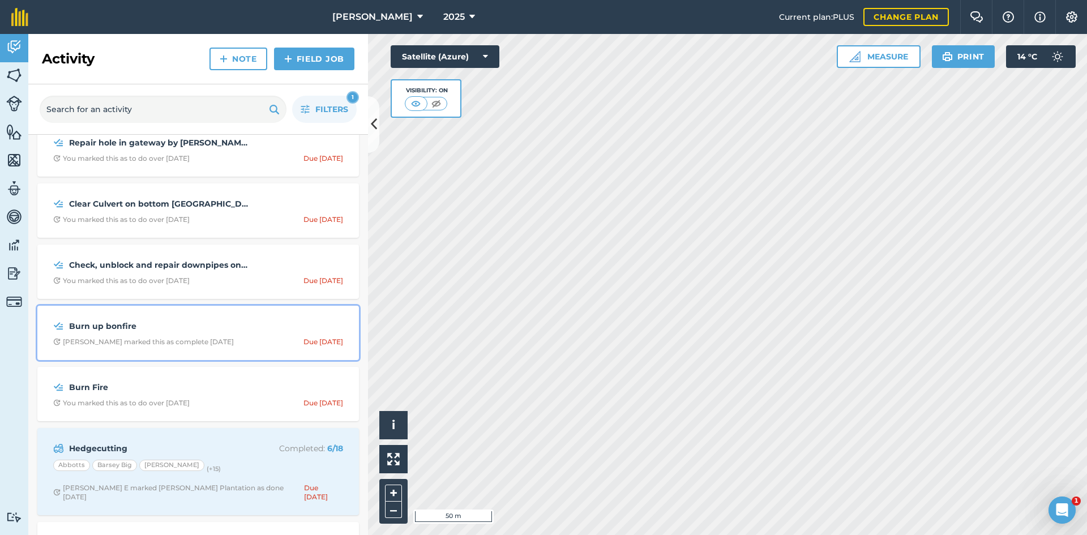
click at [155, 342] on div "[PERSON_NAME] marked this as complete [DATE]" at bounding box center [143, 341] width 181 height 9
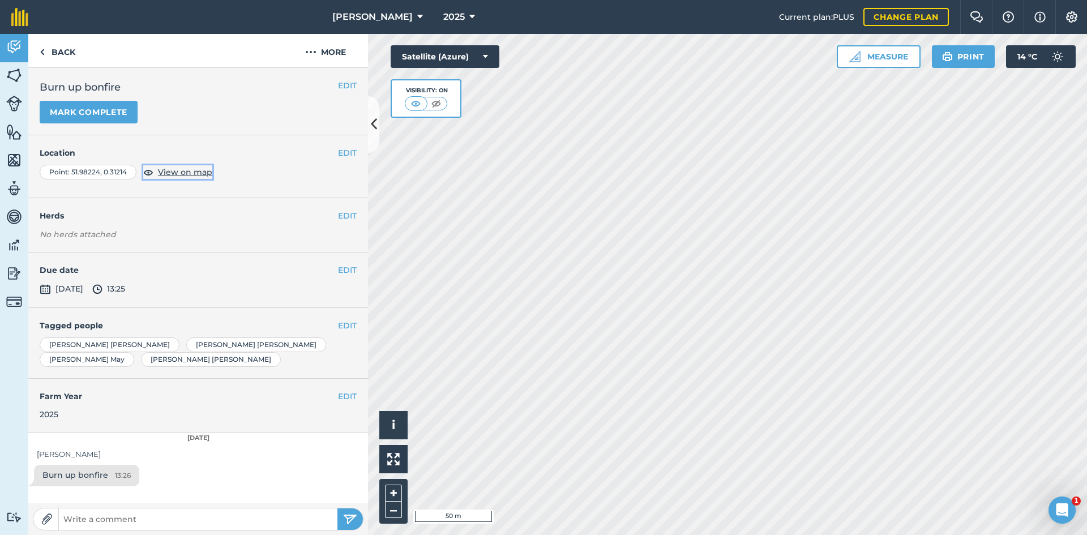
click at [190, 173] on span "View on map" at bounding box center [185, 172] width 54 height 12
click at [59, 51] on link "Back" at bounding box center [57, 50] width 58 height 33
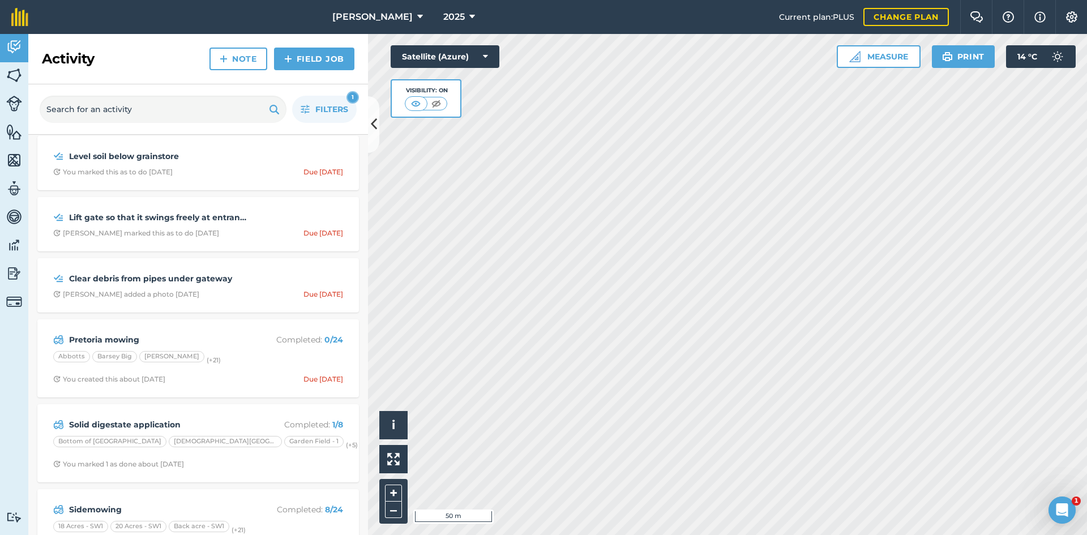
scroll to position [1076, 0]
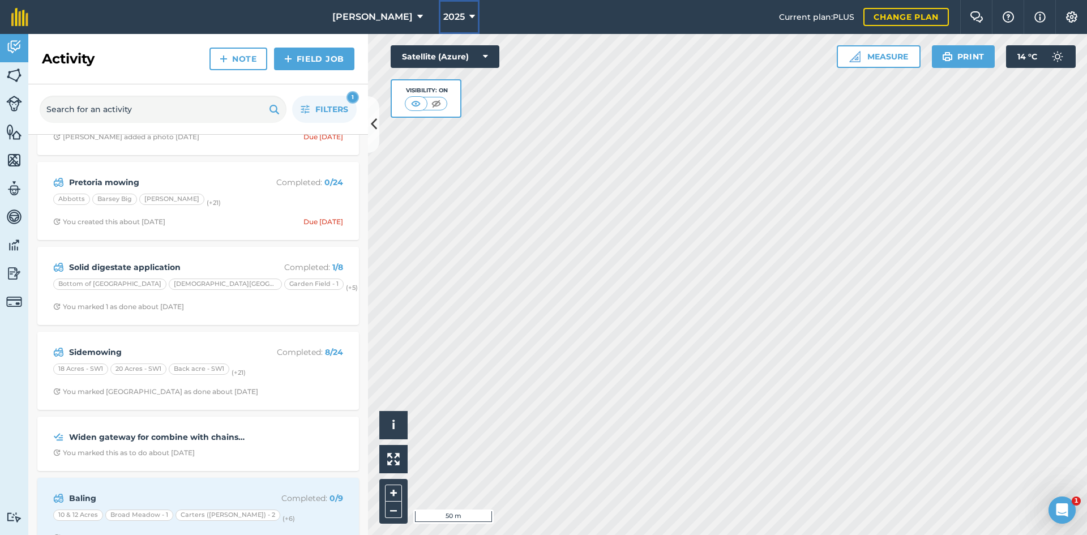
click at [443, 22] on span "2025" at bounding box center [454, 17] width 22 height 14
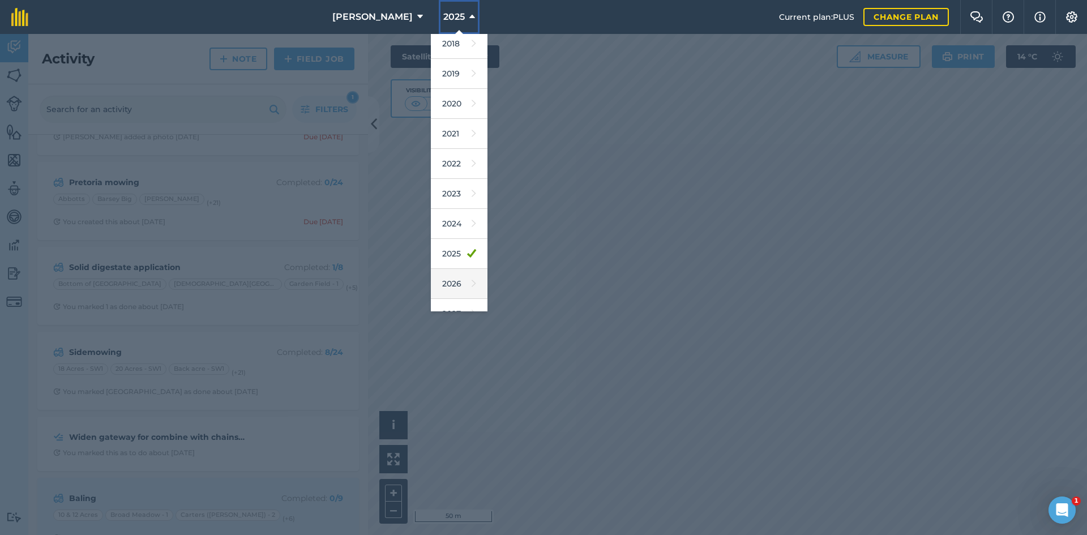
scroll to position [53, 0]
click at [431, 269] on link "2026" at bounding box center [459, 266] width 57 height 30
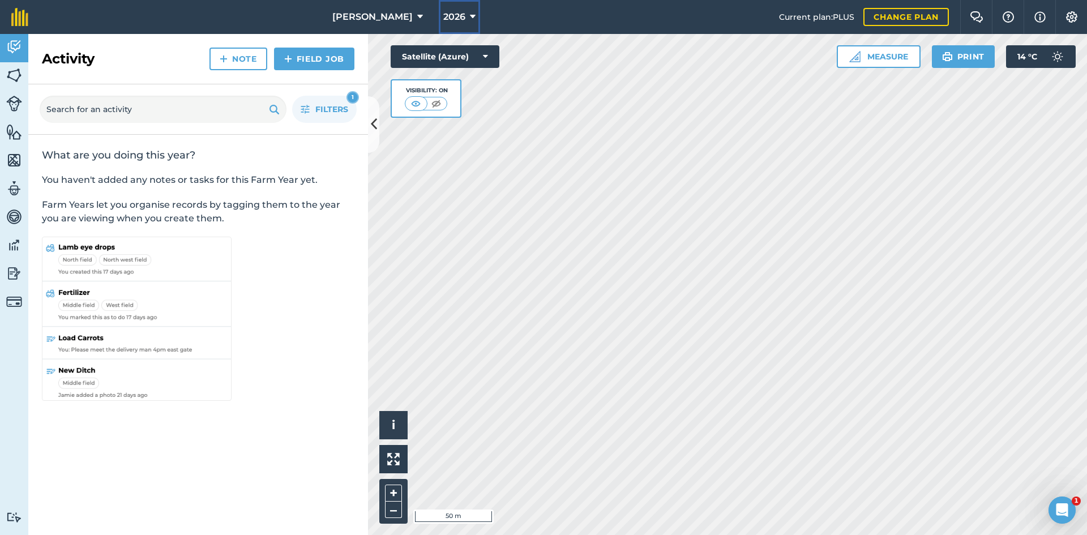
click at [443, 13] on span "2026" at bounding box center [454, 17] width 22 height 14
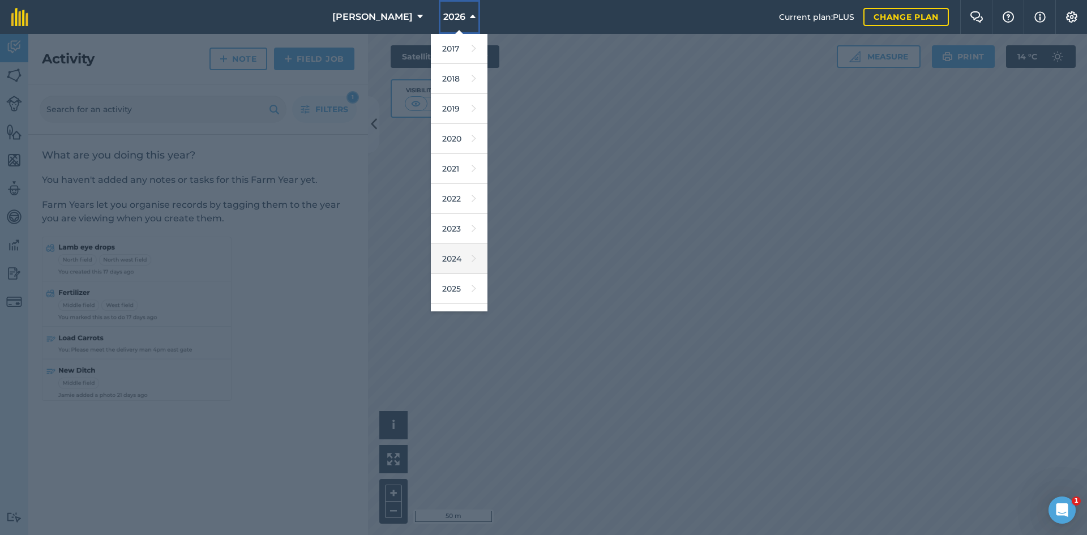
scroll to position [53, 0]
click at [433, 236] on link "2025" at bounding box center [459, 236] width 57 height 30
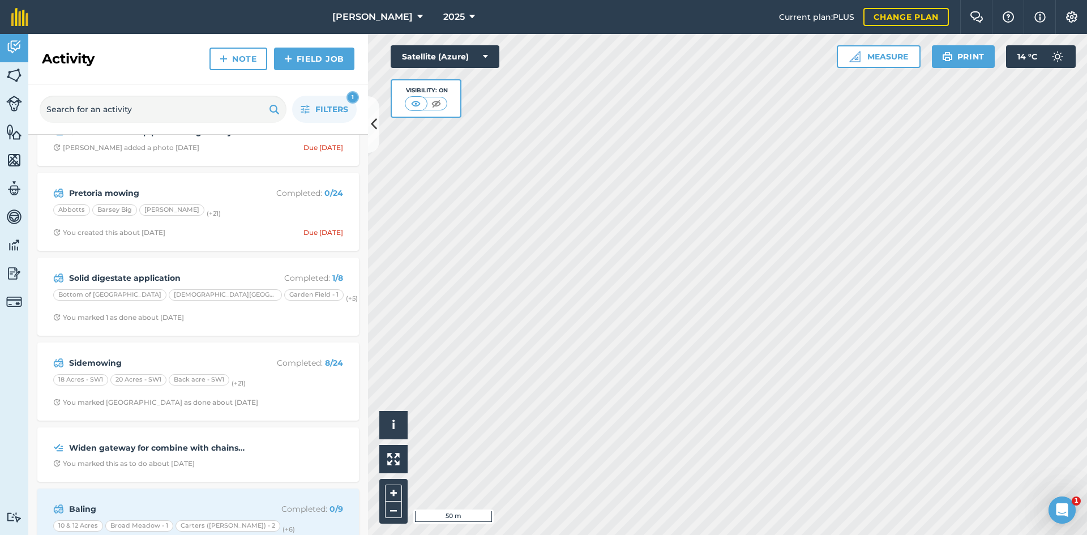
scroll to position [906, 0]
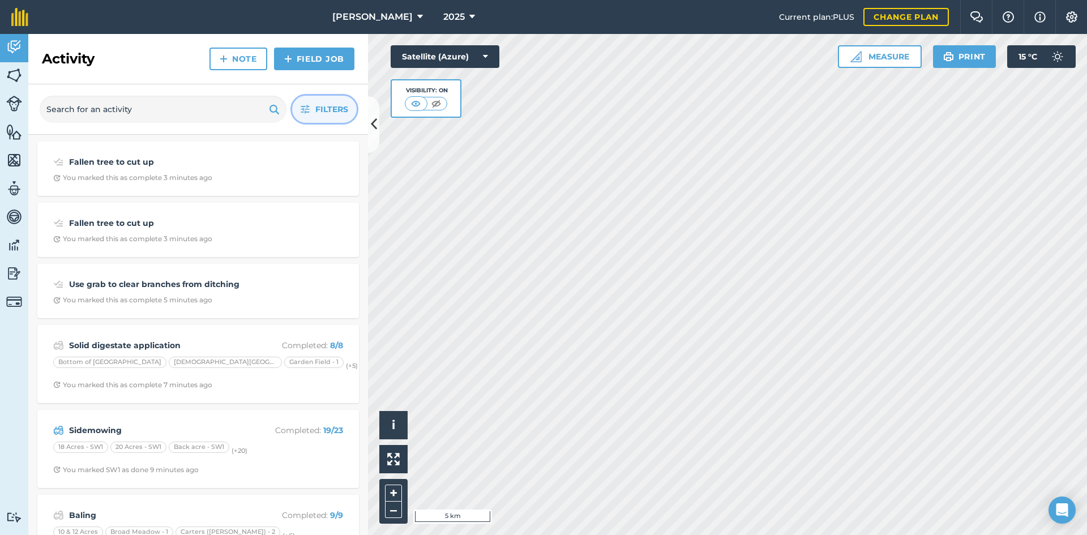
click at [341, 106] on span "Filters" at bounding box center [331, 109] width 33 height 12
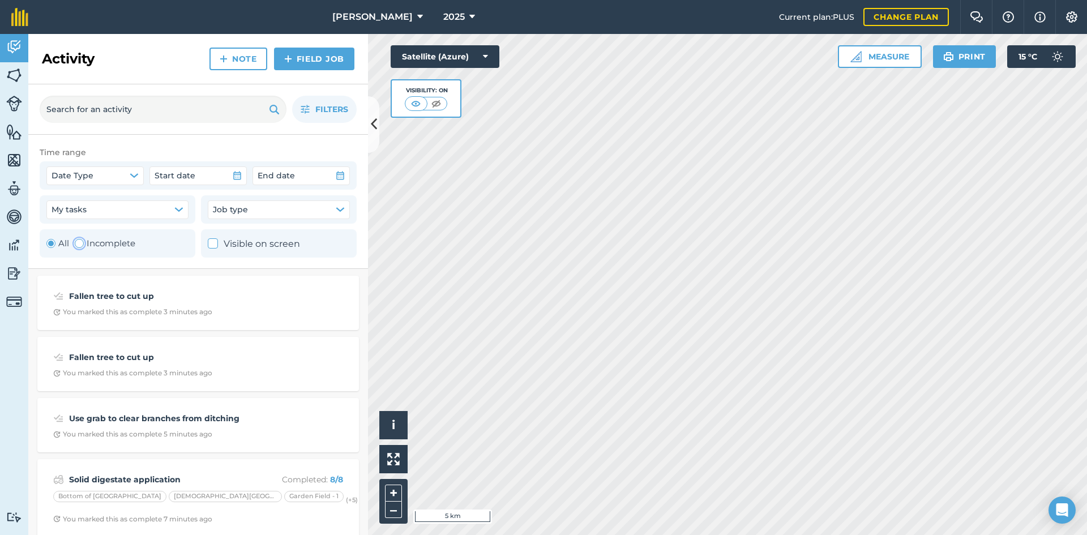
click at [103, 242] on label "Incomplete" at bounding box center [105, 244] width 61 height 14
radio input "false"
radio input "true"
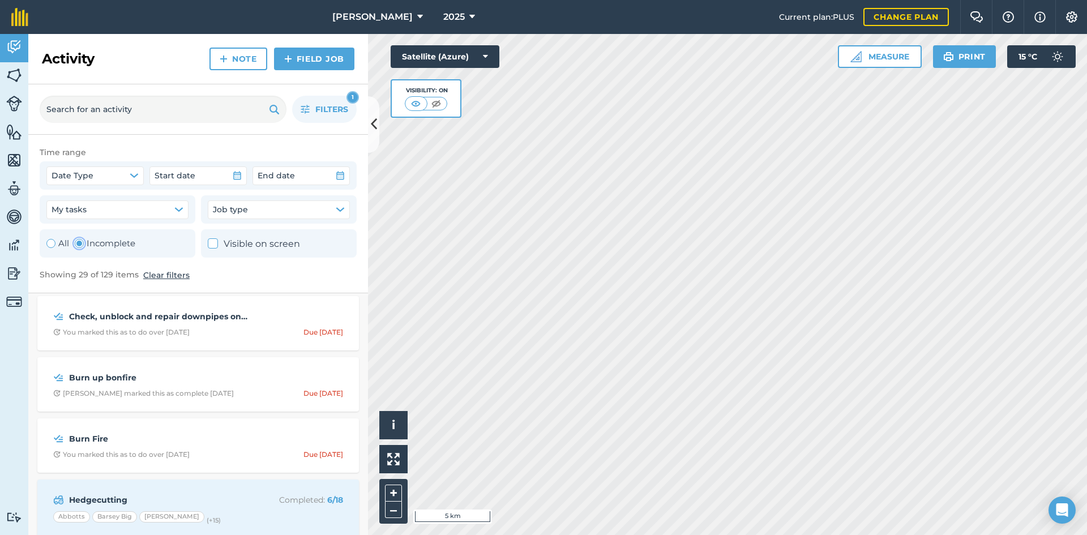
scroll to position [226, 0]
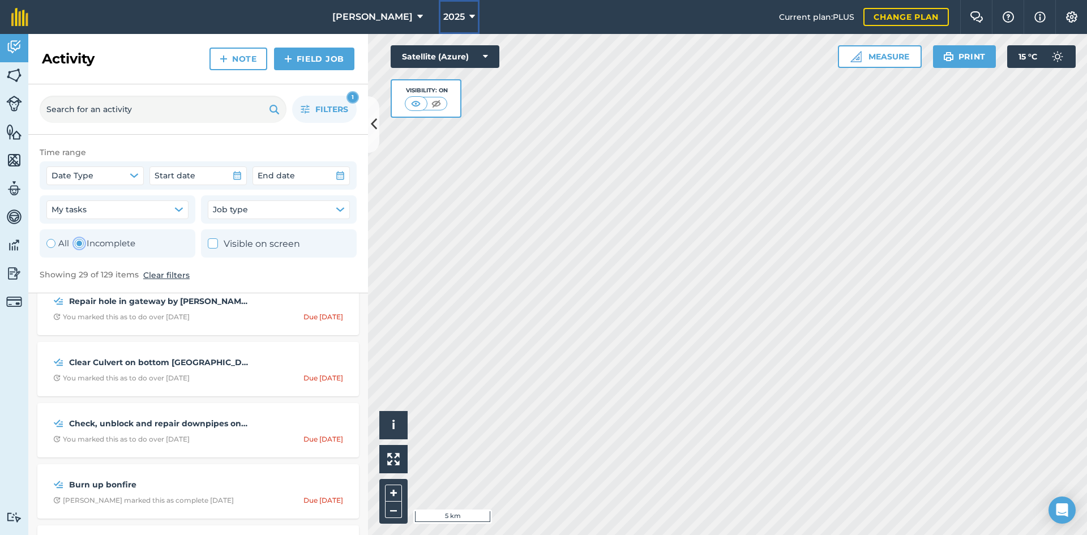
click at [443, 17] on span "2025" at bounding box center [454, 17] width 22 height 14
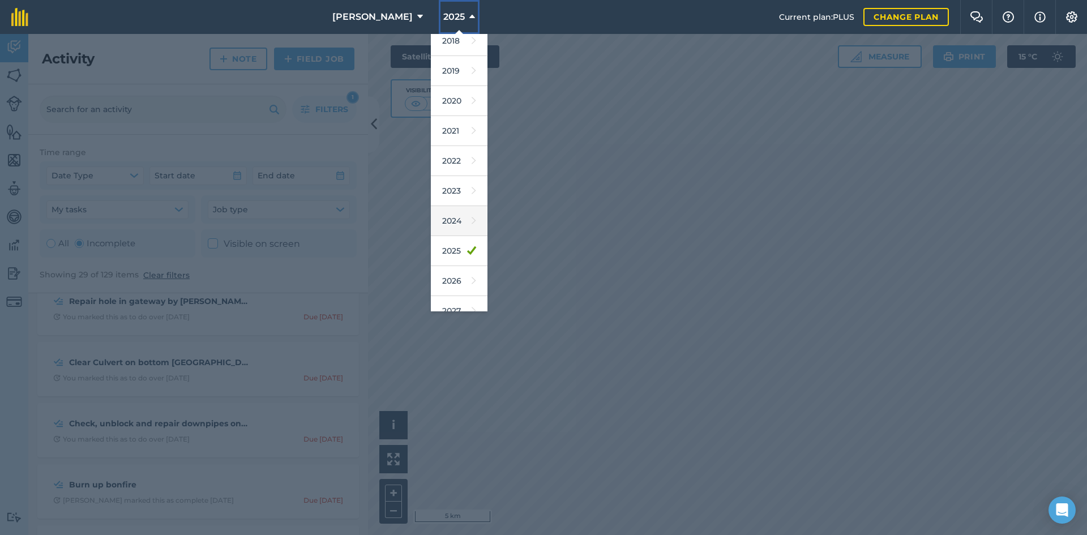
scroll to position [53, 0]
click at [440, 269] on link "2026" at bounding box center [459, 266] width 57 height 30
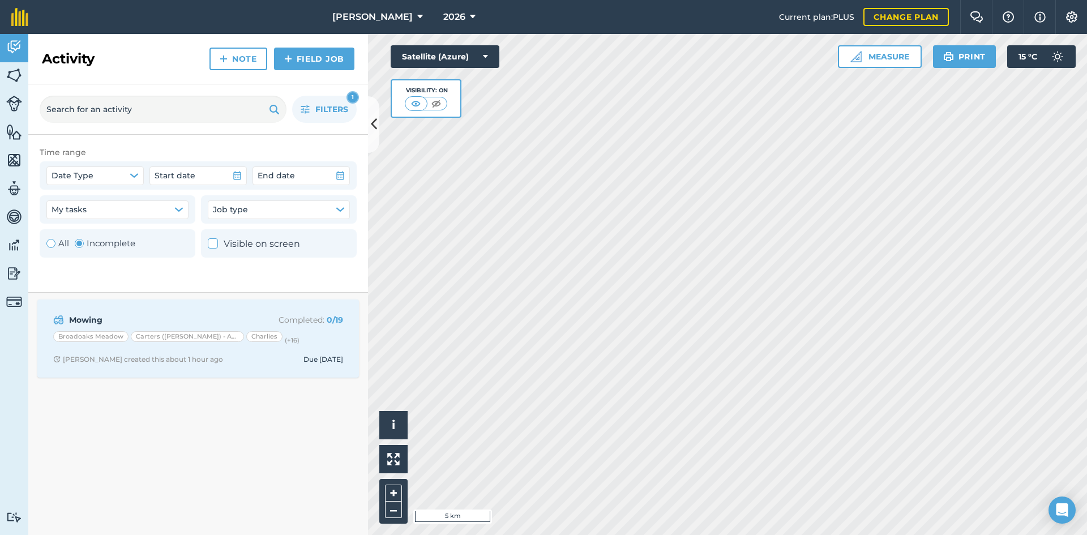
scroll to position [0, 0]
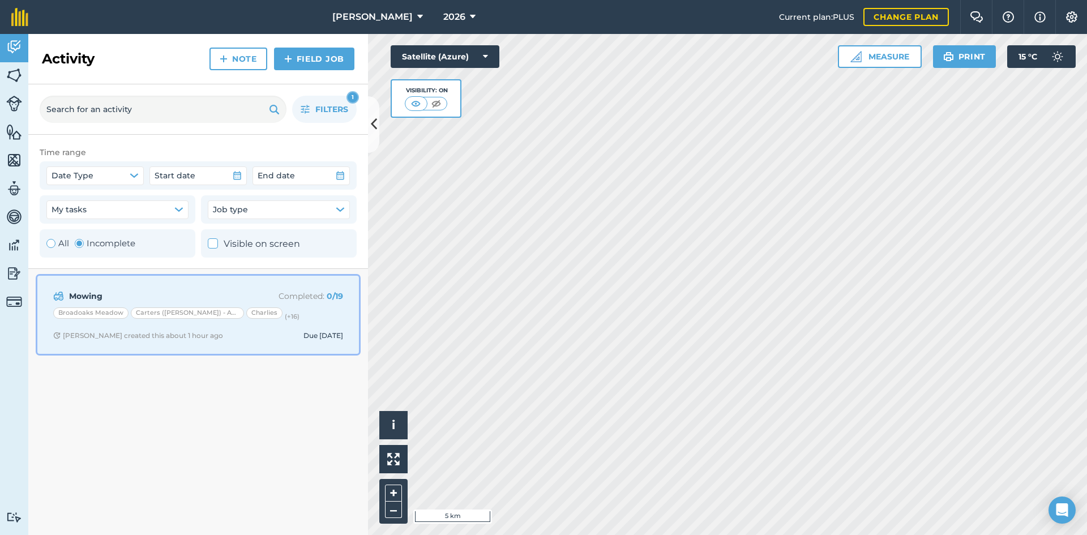
click at [169, 296] on strong "Mowing" at bounding box center [158, 296] width 179 height 12
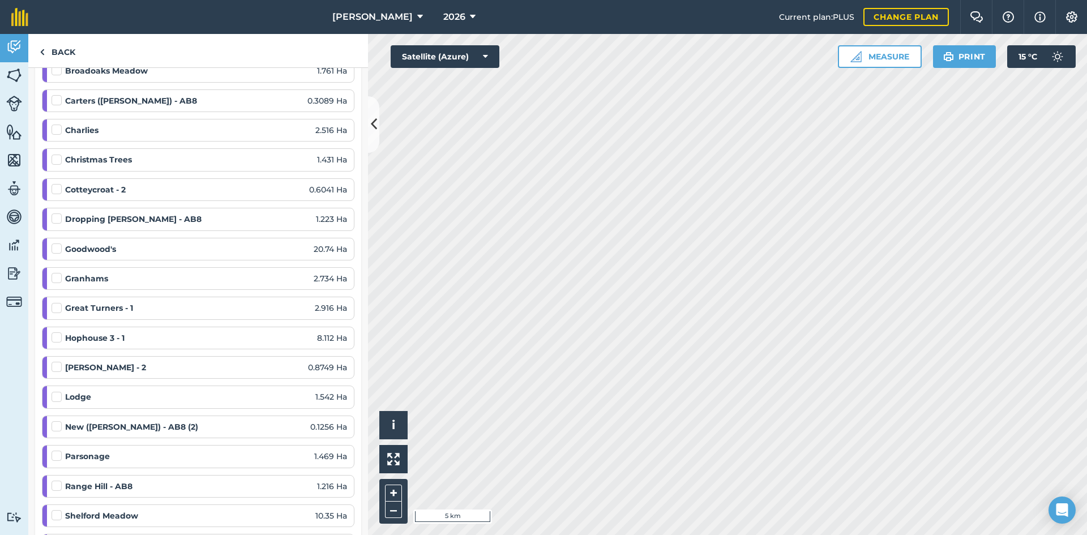
scroll to position [340, 0]
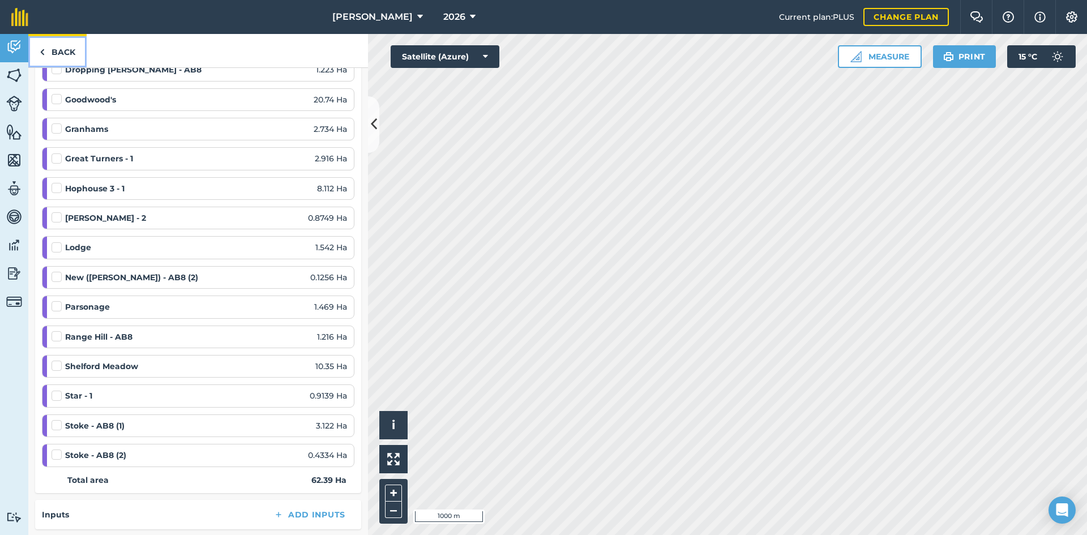
click at [71, 55] on link "Back" at bounding box center [57, 50] width 58 height 33
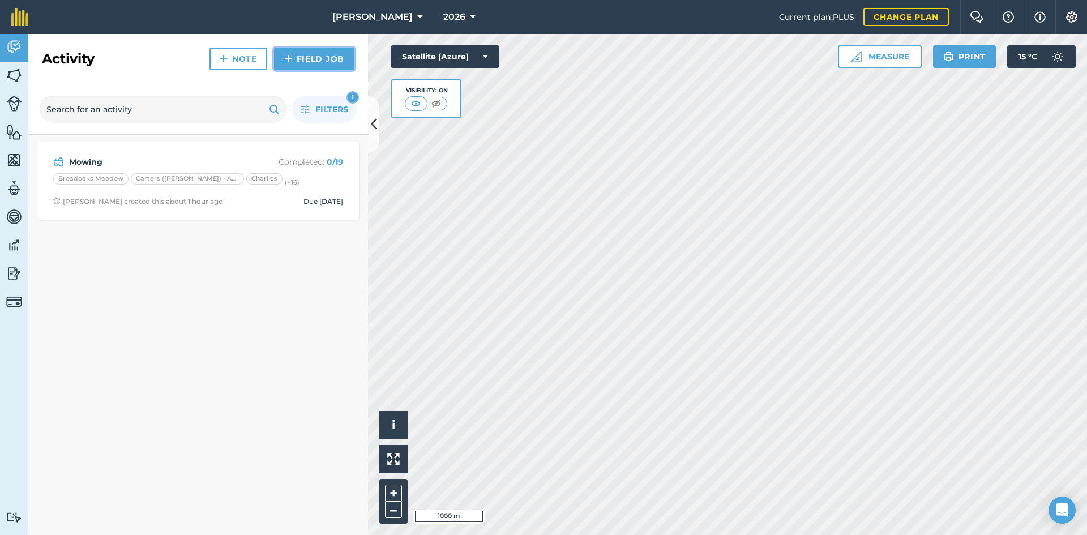
click at [343, 57] on link "Field Job" at bounding box center [314, 59] width 80 height 23
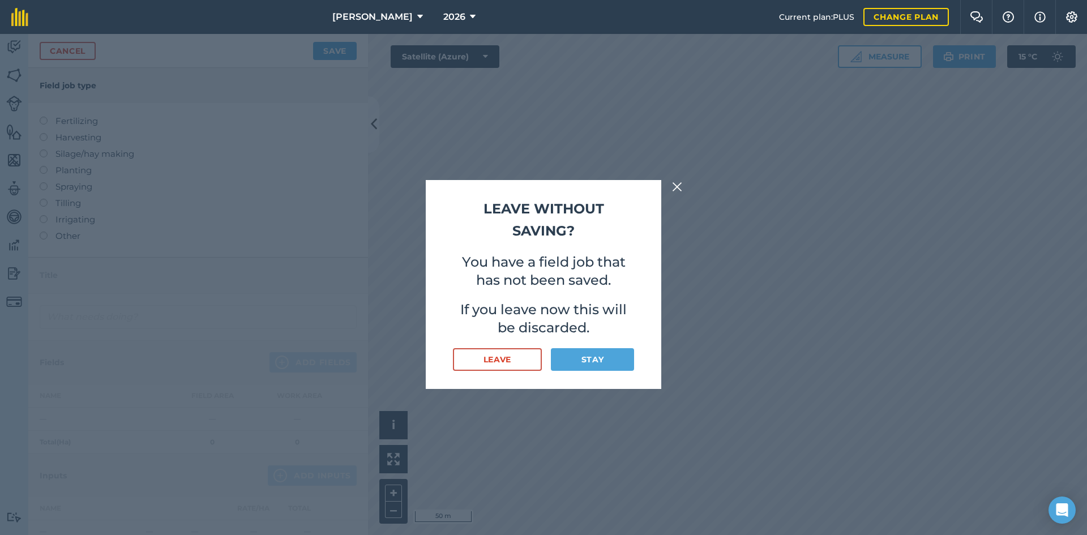
click at [678, 183] on img at bounding box center [677, 187] width 10 height 14
